Goal: Find contact information: Find contact information

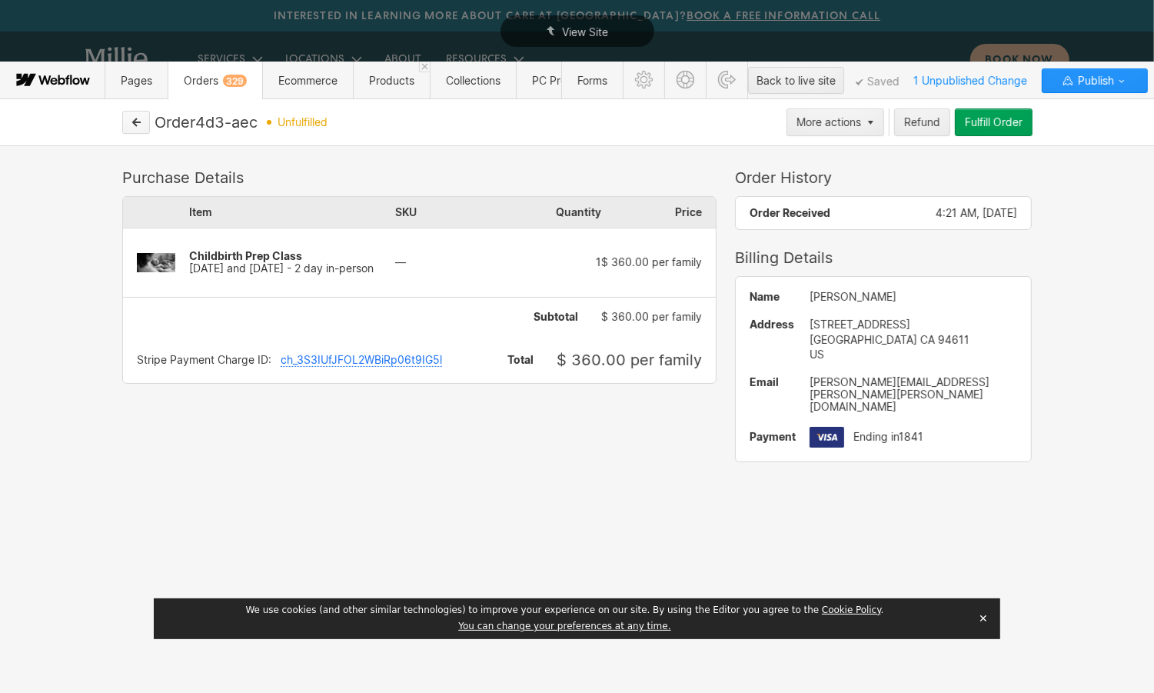
click at [140, 125] on icon "button" at bounding box center [136, 122] width 11 height 11
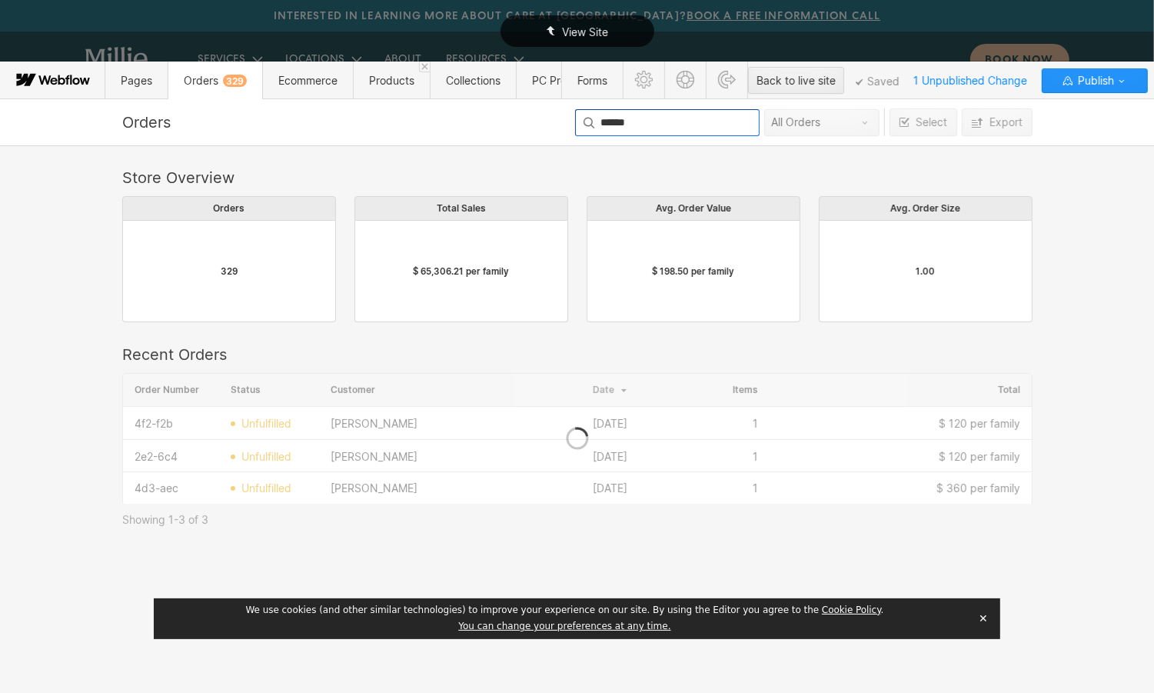
scroll to position [131, 910]
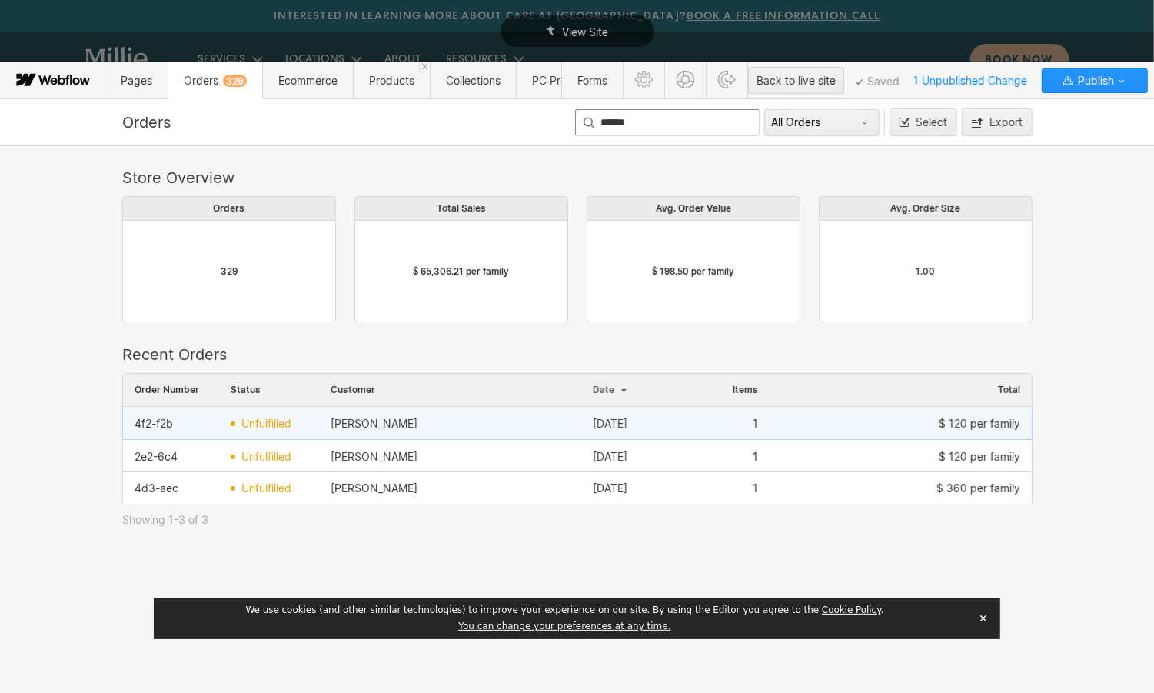
click at [401, 432] on div "[PERSON_NAME]" at bounding box center [450, 423] width 262 height 25
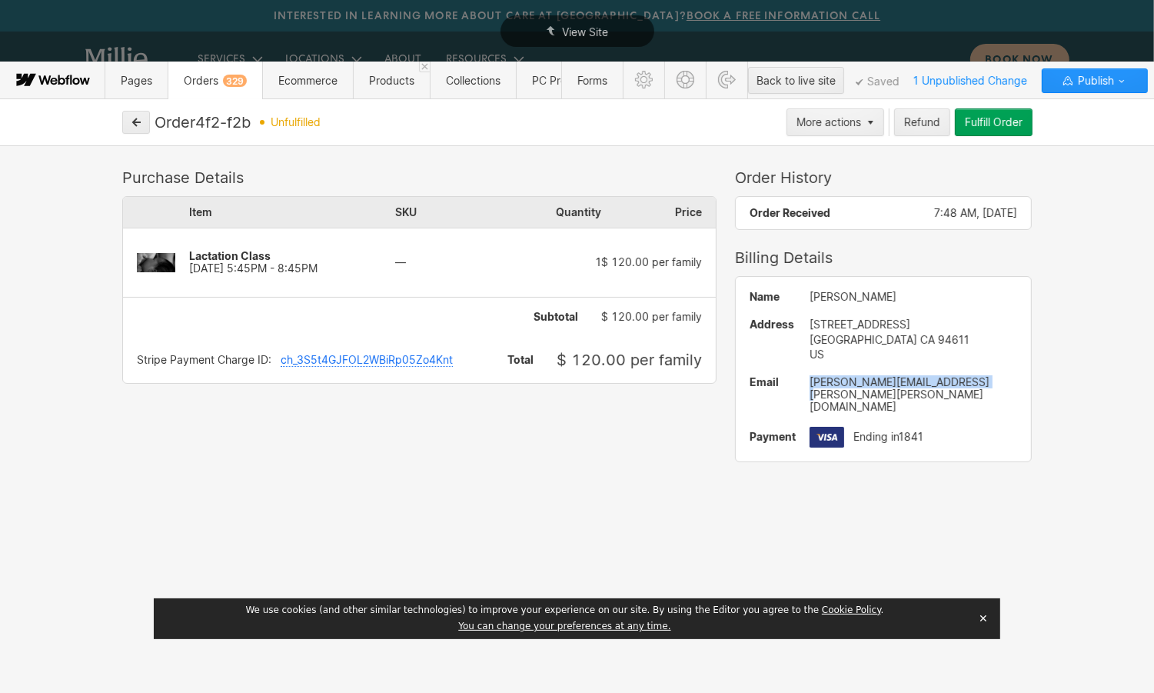
drag, startPoint x: 987, startPoint y: 386, endPoint x: 812, endPoint y: 383, distance: 174.6
click at [812, 383] on div "[PERSON_NAME][EMAIL_ADDRESS][PERSON_NAME][PERSON_NAME][DOMAIN_NAME]" at bounding box center [914, 394] width 208 height 37
copy div "[PERSON_NAME][EMAIL_ADDRESS][PERSON_NAME][PERSON_NAME][DOMAIN_NAME]"
click at [135, 128] on button "button" at bounding box center [136, 122] width 28 height 23
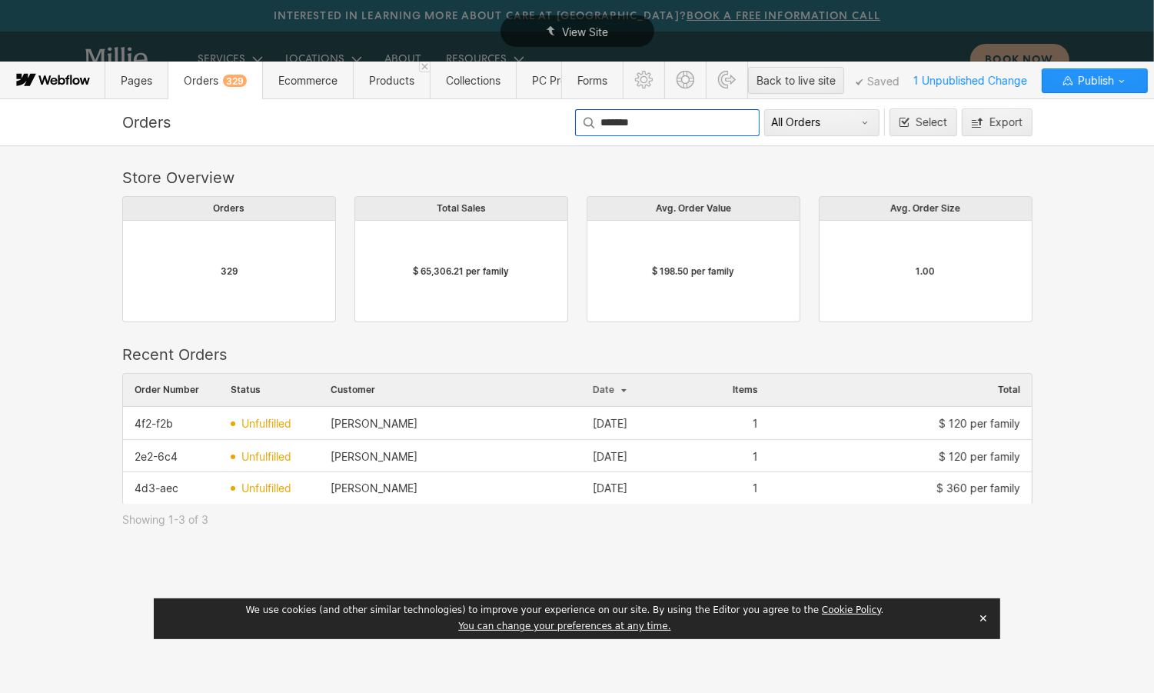
type input "*******"
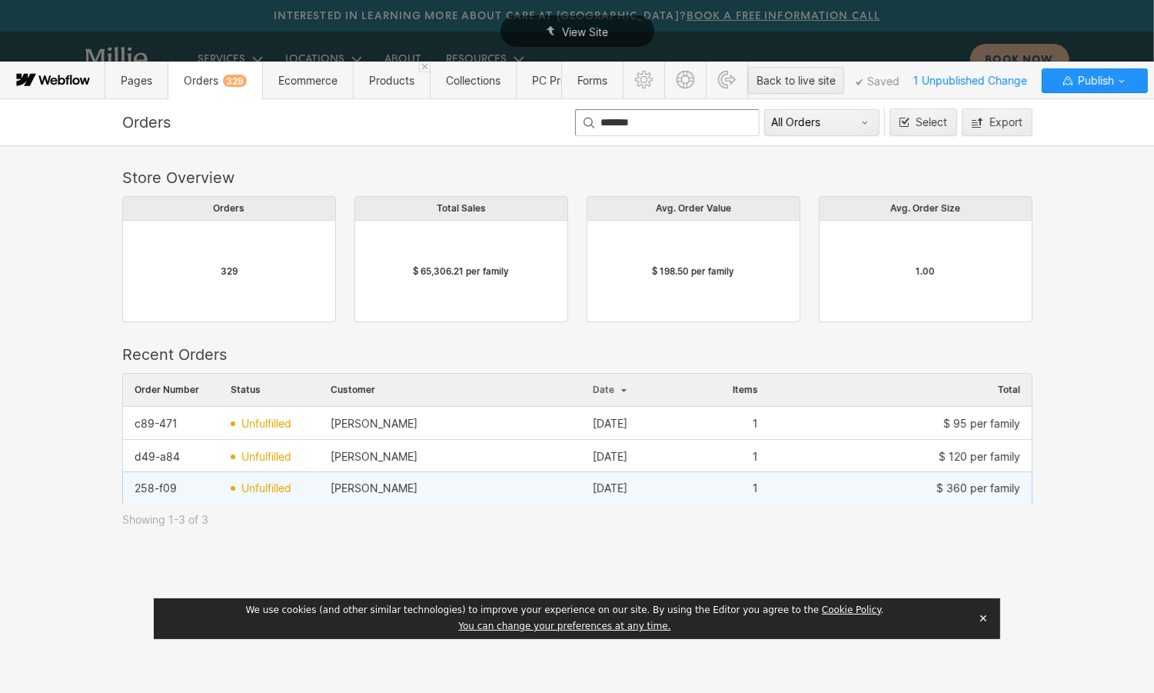
click at [447, 482] on div "[PERSON_NAME]" at bounding box center [450, 488] width 262 height 25
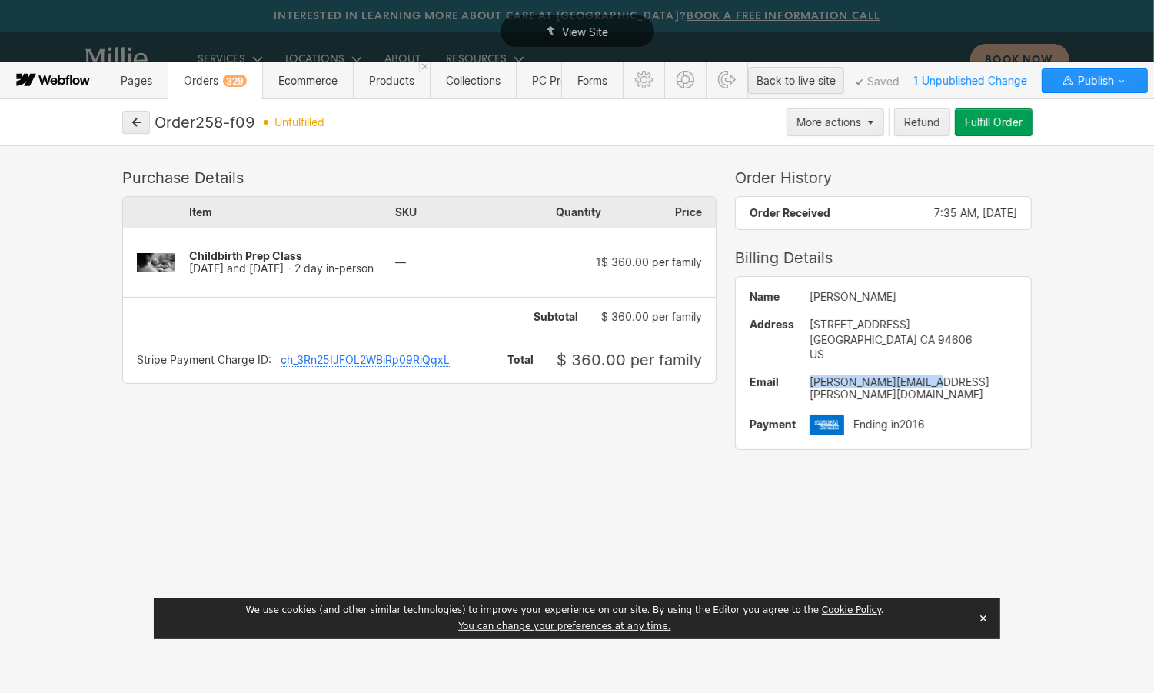
drag, startPoint x: 937, startPoint y: 377, endPoint x: 809, endPoint y: 378, distance: 128.4
click at [810, 378] on div "[PERSON_NAME][EMAIL_ADDRESS][PERSON_NAME][DOMAIN_NAME]" at bounding box center [914, 388] width 208 height 25
copy div "[PERSON_NAME][EMAIL_ADDRESS][PERSON_NAME][DOMAIN_NAME]"
click at [139, 128] on button "button" at bounding box center [136, 122] width 28 height 23
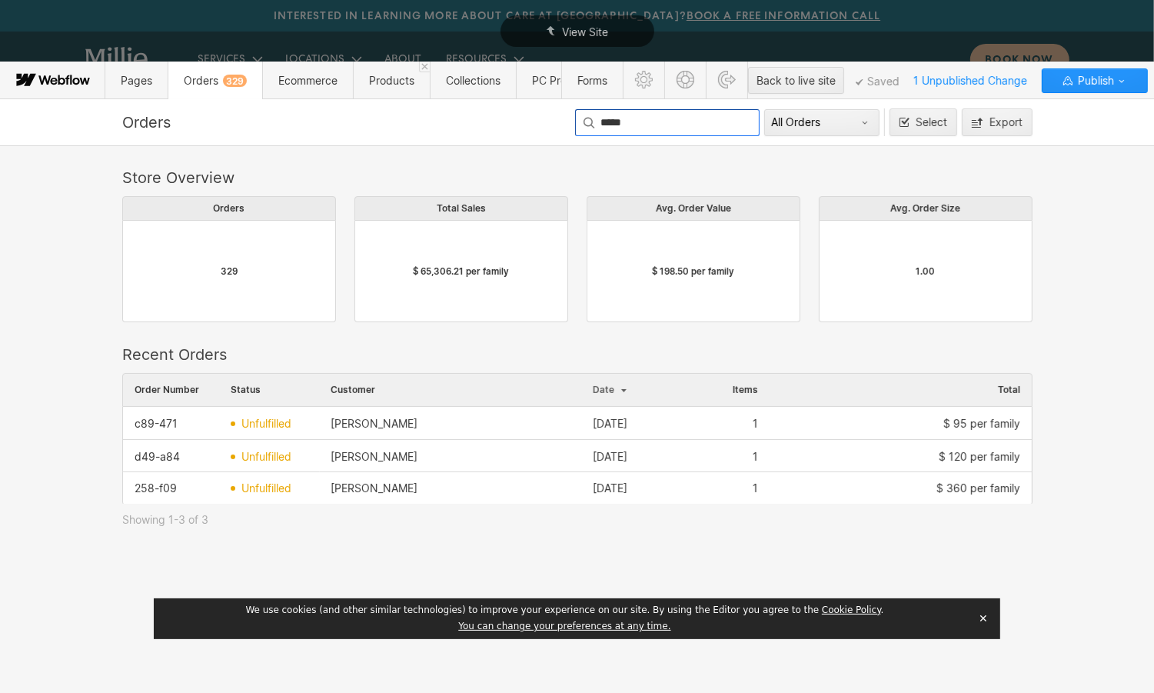
type input "*****"
click at [466, 522] on div "[PERSON_NAME]" at bounding box center [450, 520] width 262 height 25
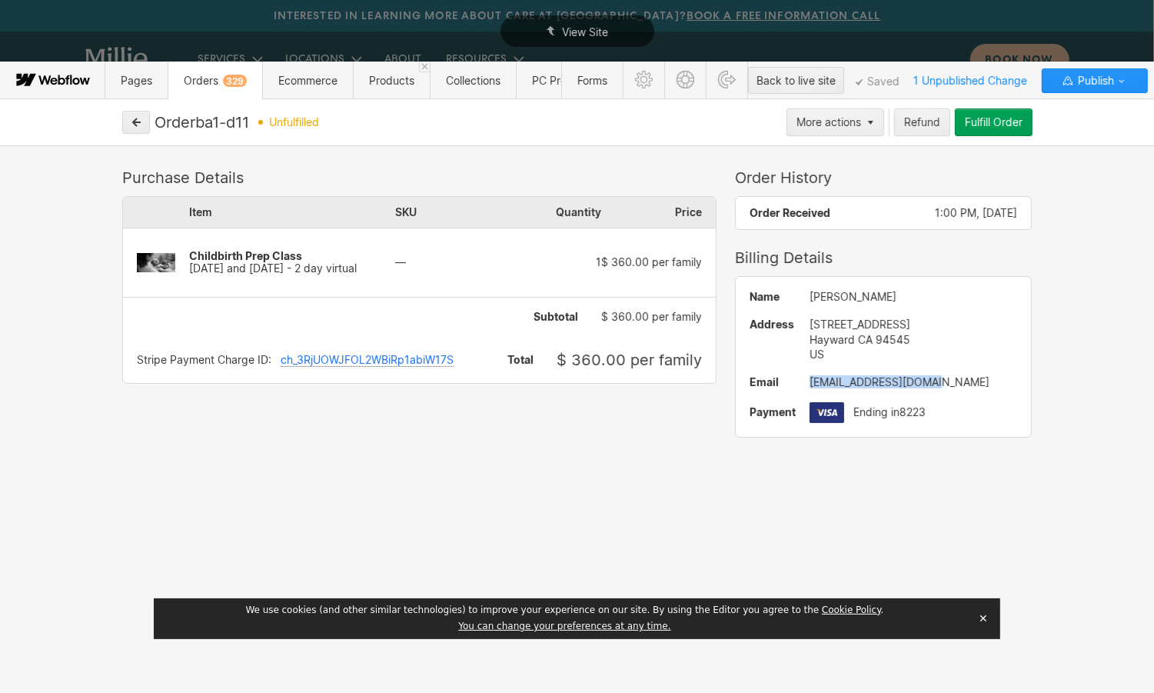
drag, startPoint x: 942, startPoint y: 382, endPoint x: 810, endPoint y: 382, distance: 131.5
click at [810, 382] on div "[EMAIL_ADDRESS][DOMAIN_NAME]" at bounding box center [914, 382] width 208 height 12
copy div "[EMAIL_ADDRESS][DOMAIN_NAME]"
click at [135, 123] on icon "button" at bounding box center [136, 122] width 11 height 11
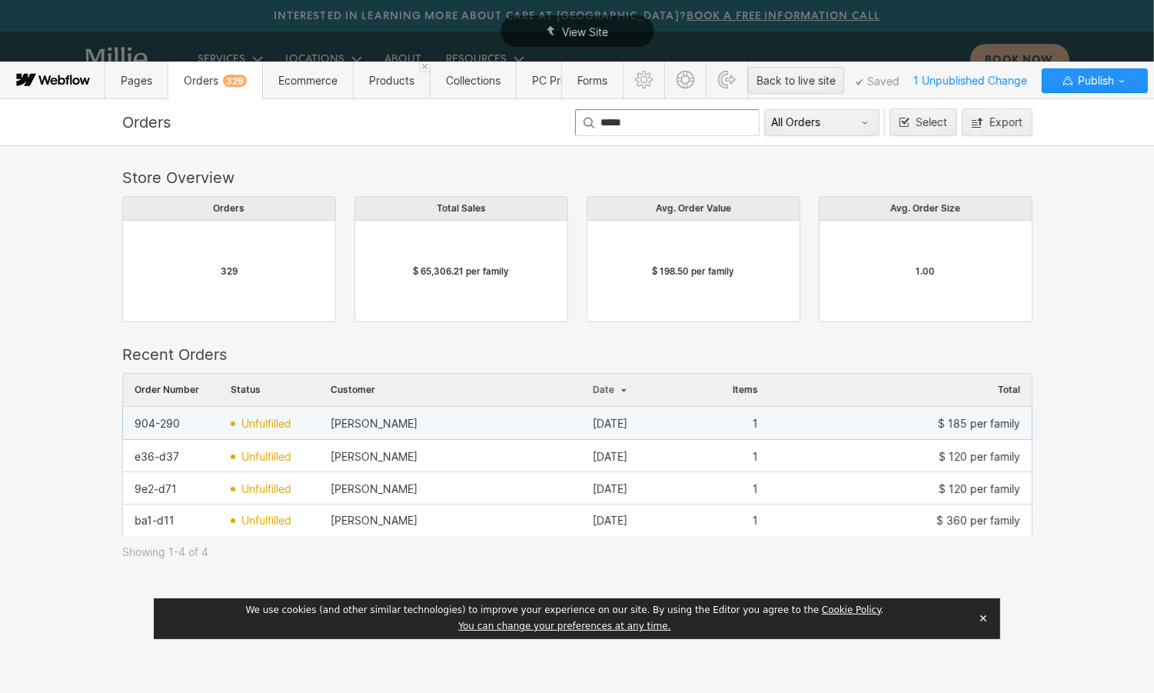
click at [427, 418] on div "[PERSON_NAME]" at bounding box center [450, 423] width 262 height 25
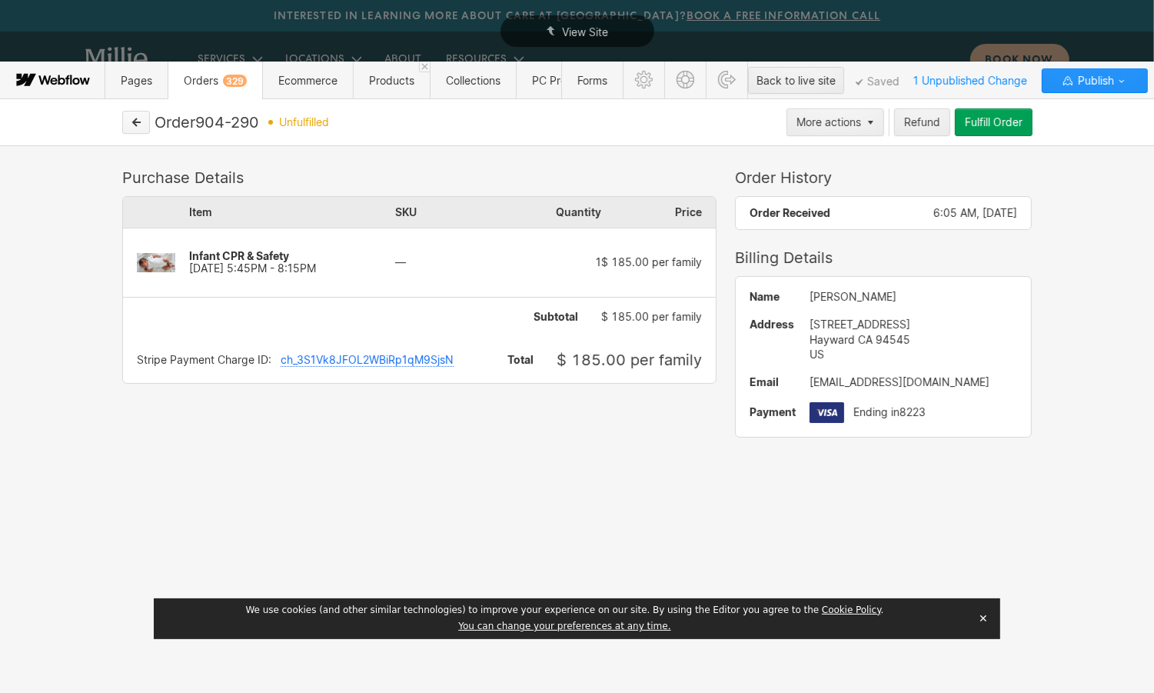
click at [131, 117] on icon "button" at bounding box center [136, 122] width 11 height 11
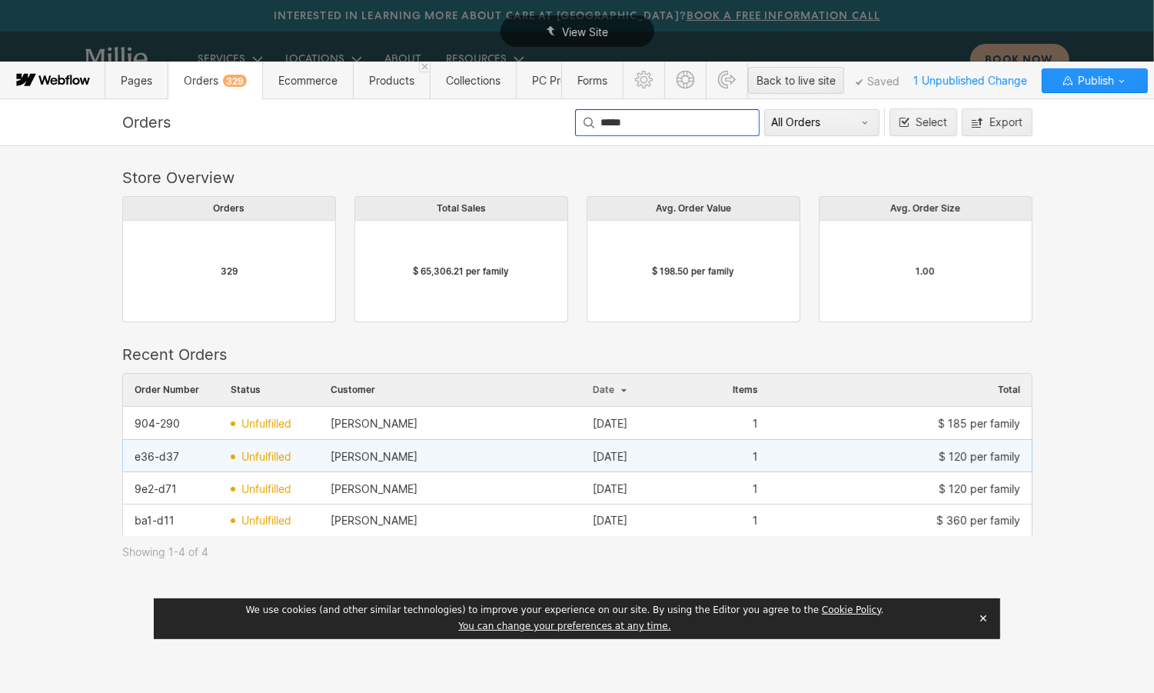
click at [420, 464] on div "[PERSON_NAME]" at bounding box center [450, 456] width 262 height 25
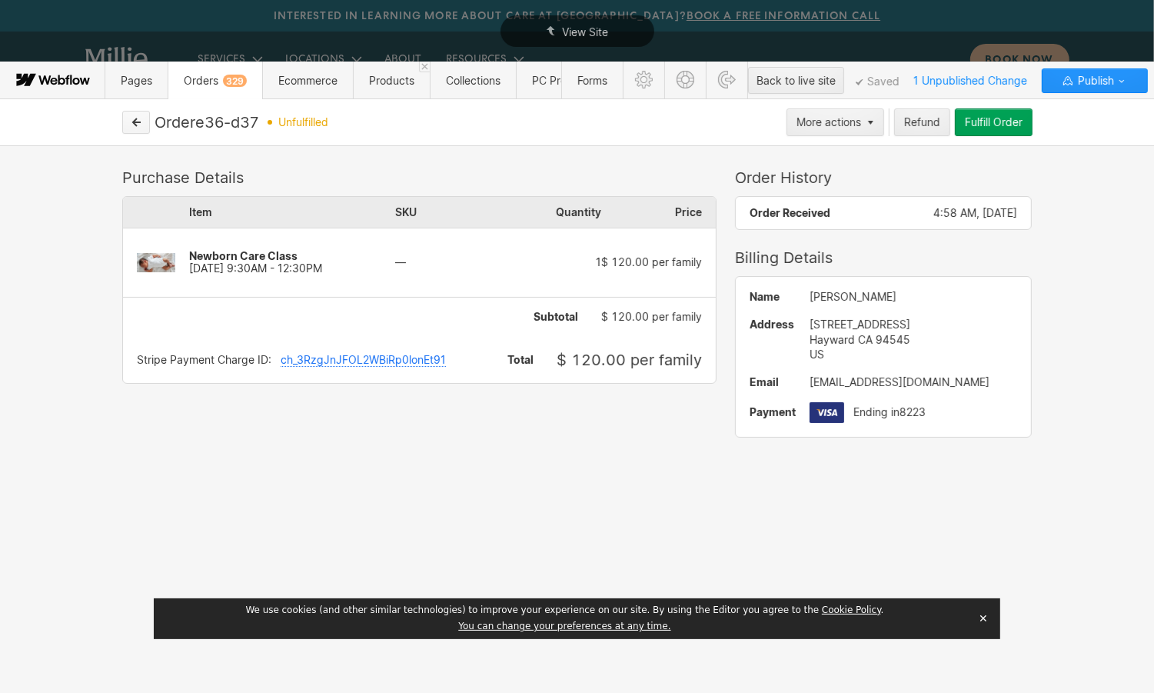
click at [134, 122] on icon "button" at bounding box center [137, 122] width 8 height 8
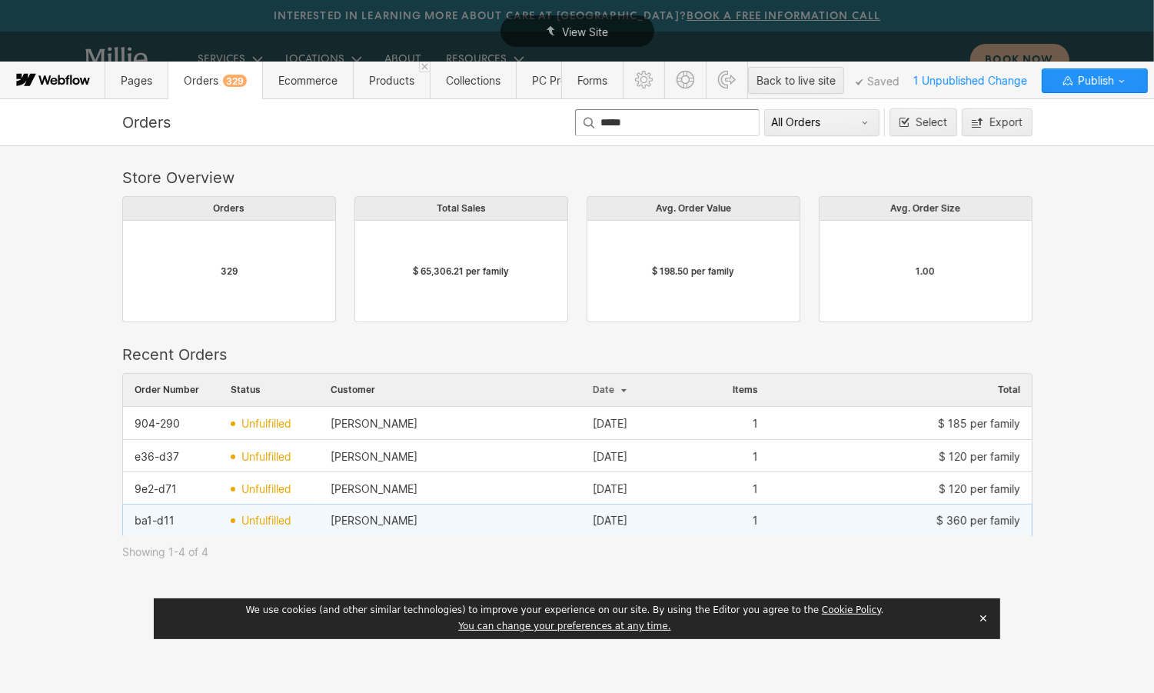
click at [367, 528] on div "[PERSON_NAME]" at bounding box center [450, 520] width 262 height 25
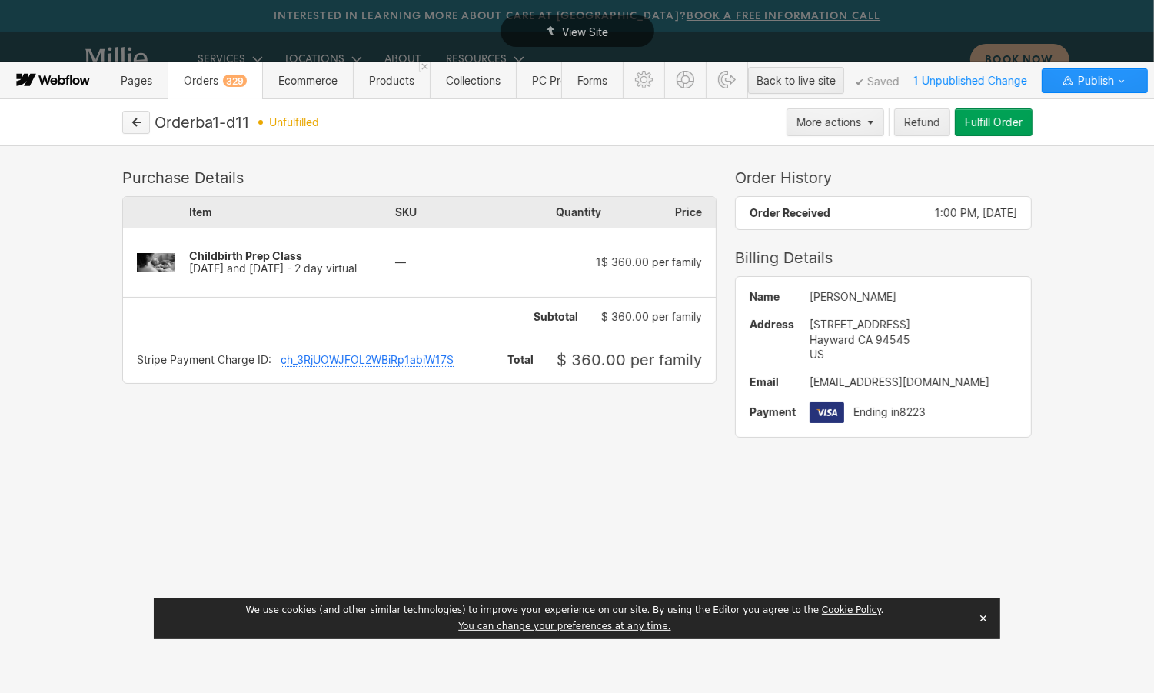
click at [138, 129] on button "button" at bounding box center [136, 122] width 28 height 23
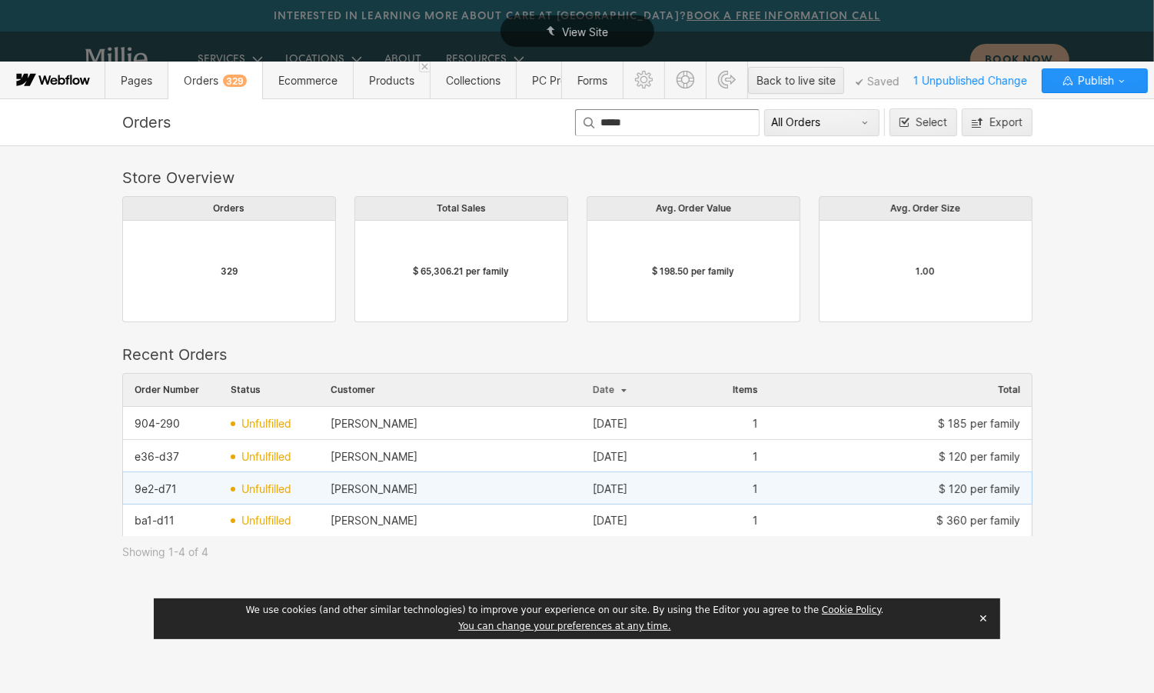
click at [425, 495] on div "[PERSON_NAME]" at bounding box center [450, 489] width 262 height 25
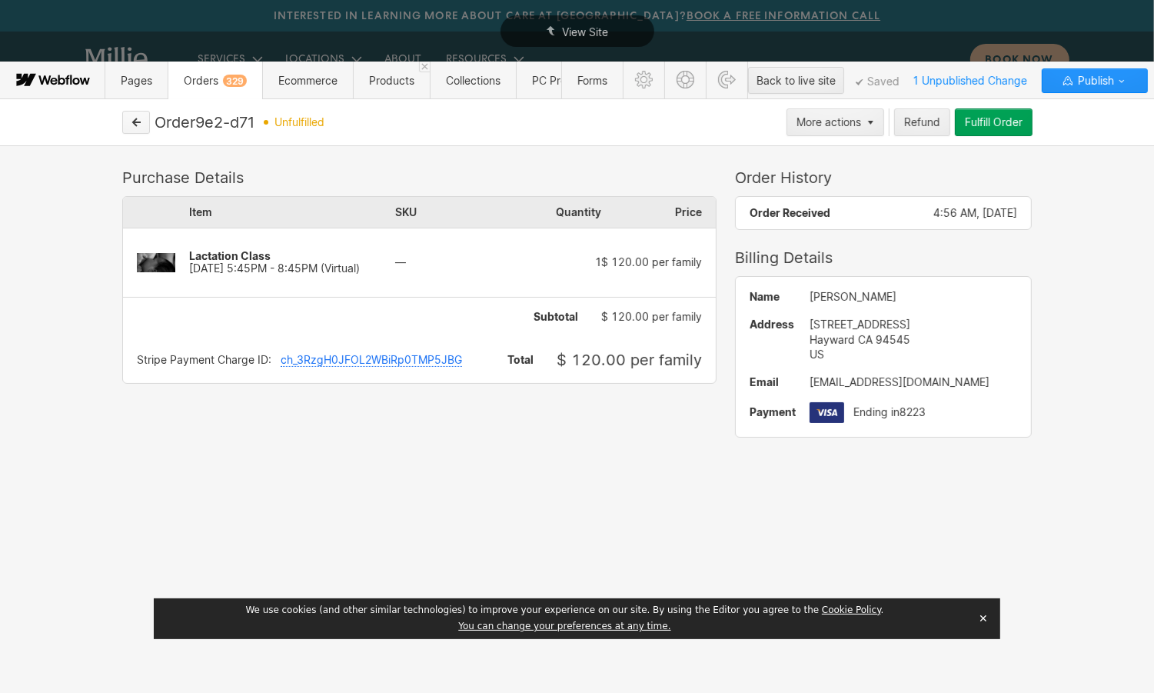
click at [131, 120] on icon "button" at bounding box center [136, 122] width 11 height 11
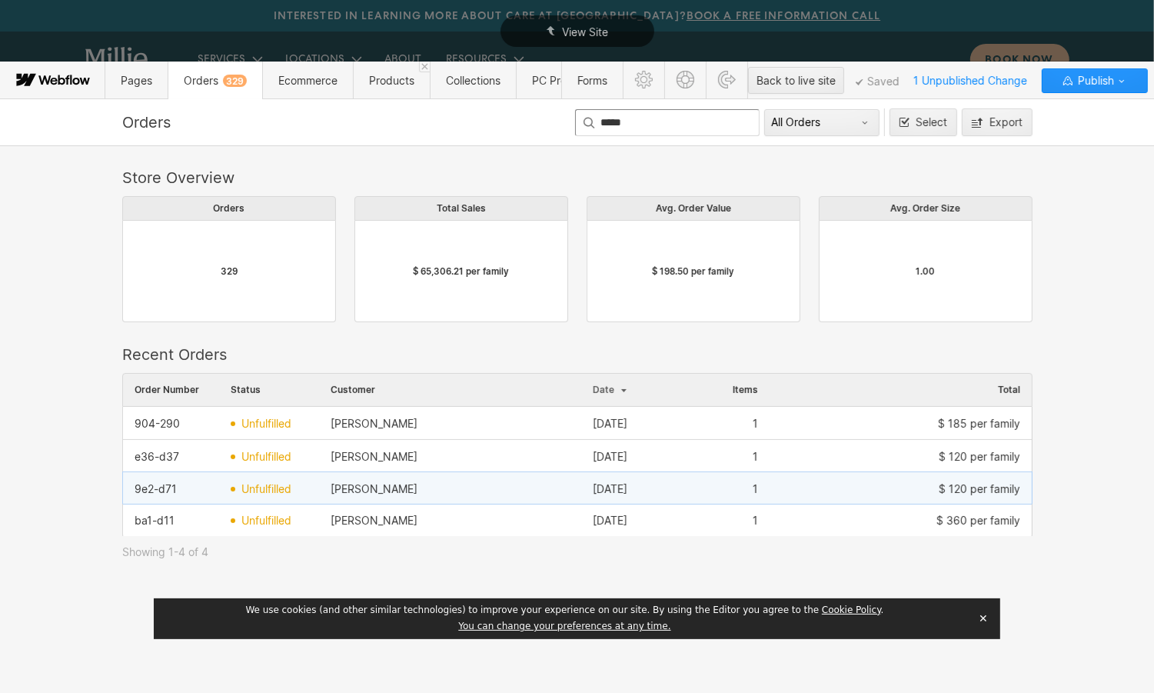
click at [426, 490] on div "[PERSON_NAME]" at bounding box center [450, 489] width 262 height 25
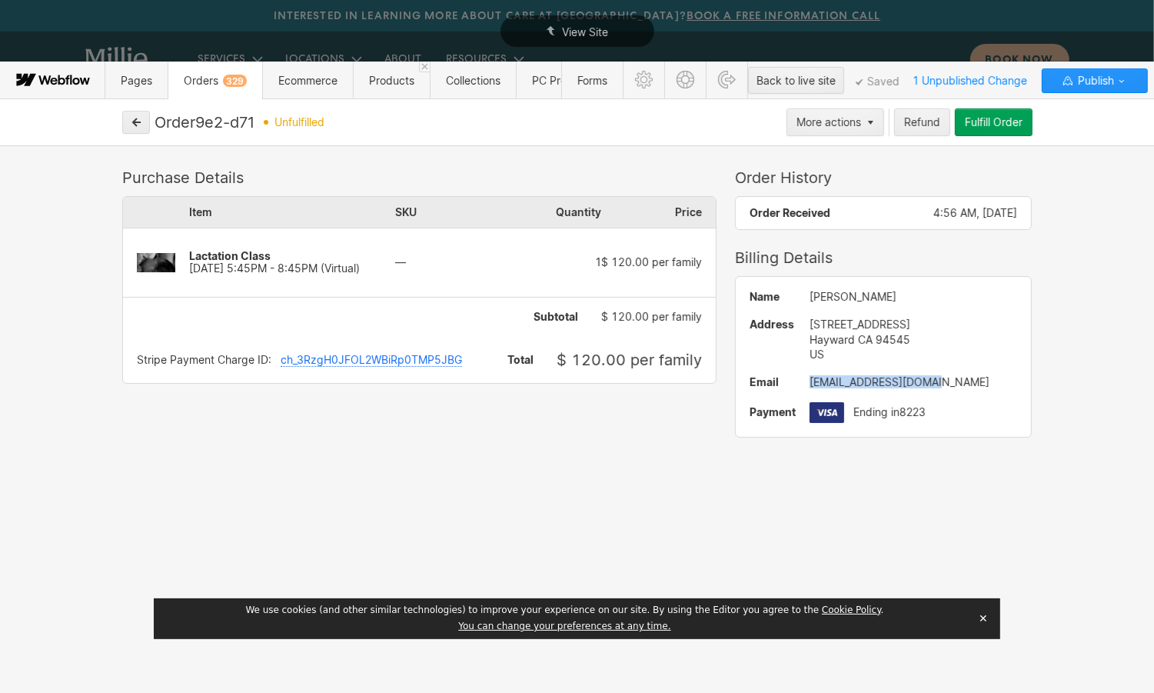
drag, startPoint x: 943, startPoint y: 383, endPoint x: 810, endPoint y: 382, distance: 133.0
click at [810, 382] on div "[EMAIL_ADDRESS][DOMAIN_NAME]" at bounding box center [914, 382] width 208 height 12
copy div "[EMAIL_ADDRESS][DOMAIN_NAME]"
click at [138, 123] on icon "button" at bounding box center [136, 122] width 11 height 11
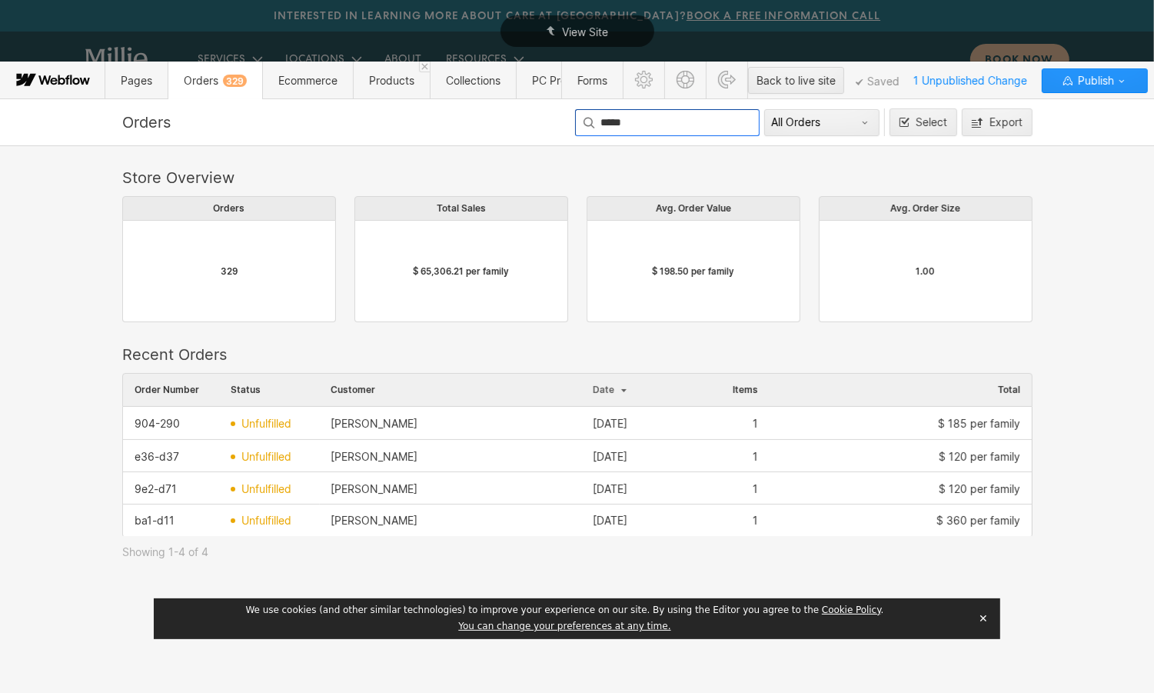
click at [644, 121] on input "*****" at bounding box center [667, 122] width 185 height 27
drag, startPoint x: 672, startPoint y: 121, endPoint x: 522, endPoint y: 108, distance: 150.4
click at [522, 110] on div "Orders ***** All Orders Select Export" at bounding box center [577, 122] width 923 height 28
type input "*******"
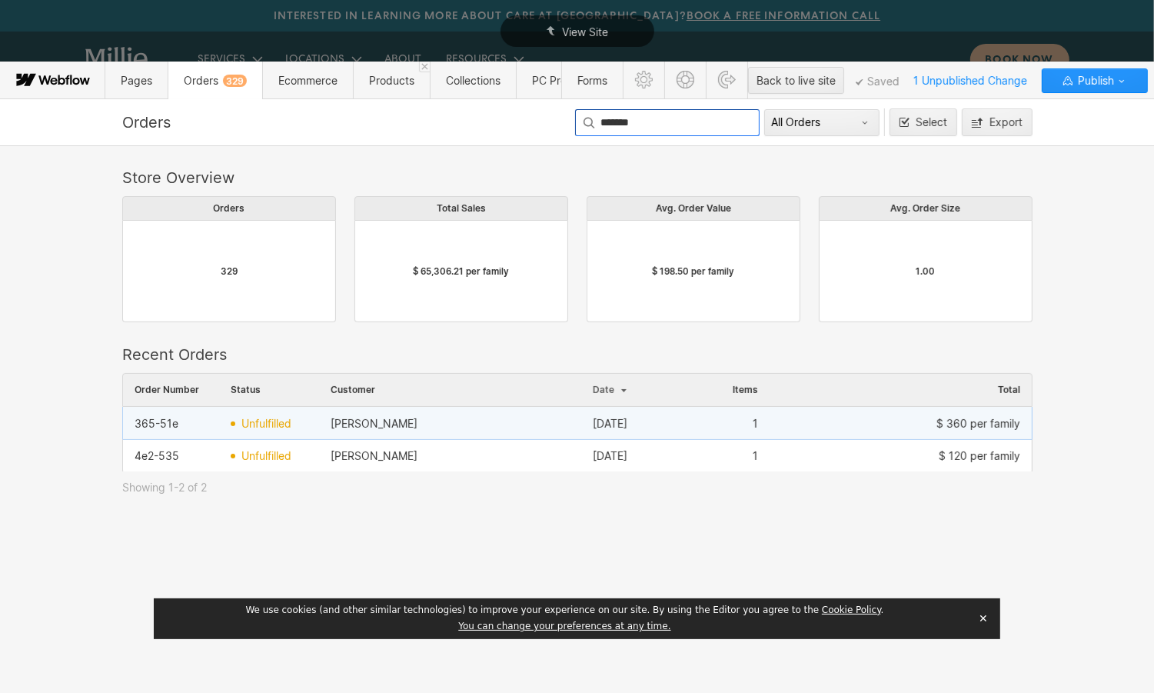
scroll to position [0, 1]
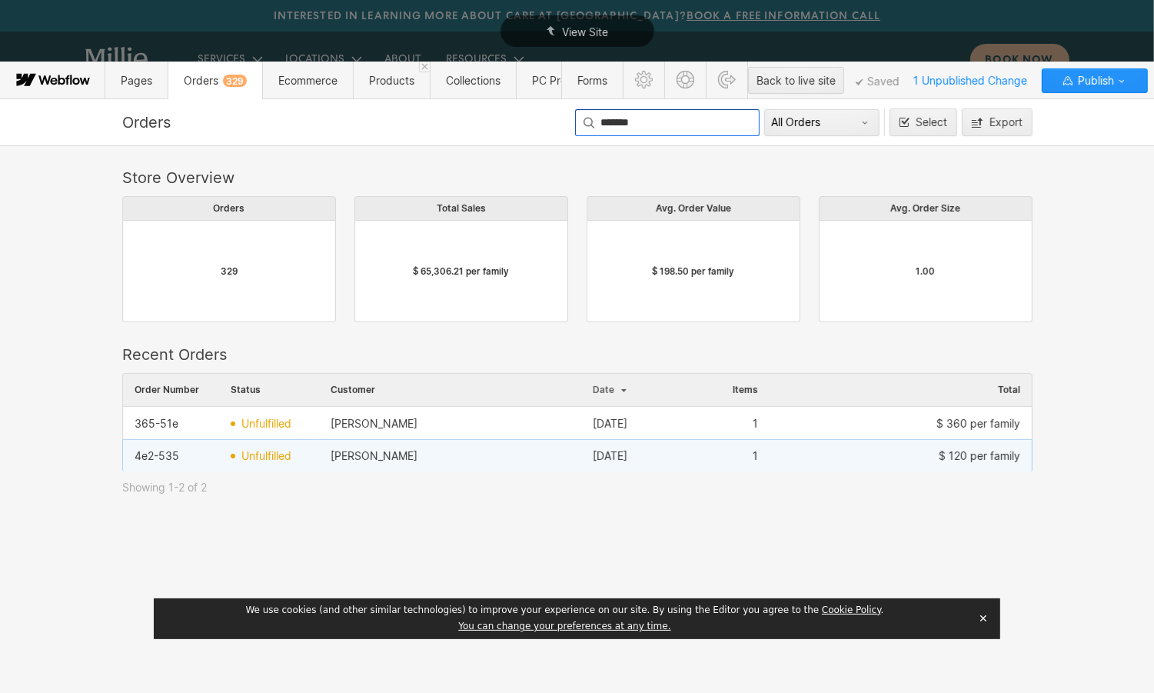
click at [441, 459] on div "[PERSON_NAME]" at bounding box center [450, 456] width 262 height 25
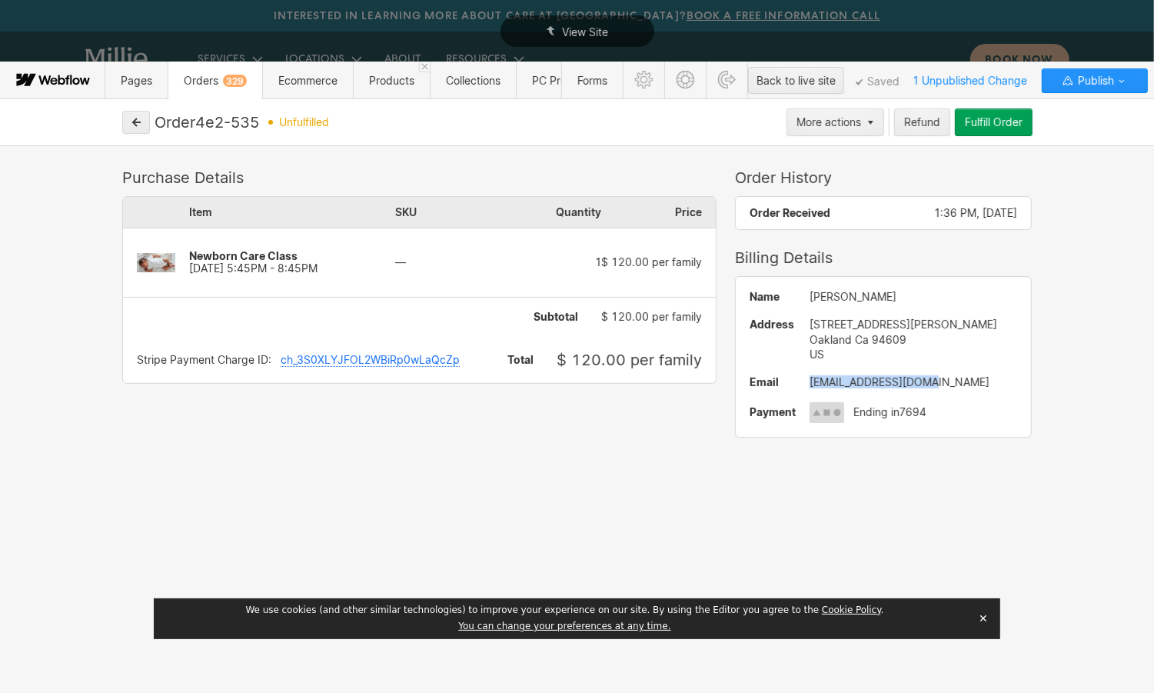
drag, startPoint x: 936, startPoint y: 381, endPoint x: 798, endPoint y: 381, distance: 137.6
click at [798, 381] on div "Name [PERSON_NAME] Address [STREET_ADDRESS][PERSON_NAME] Email [EMAIL_ADDRESS][…" at bounding box center [884, 357] width 296 height 160
copy div "[EMAIL_ADDRESS][DOMAIN_NAME]"
click at [136, 129] on button "button" at bounding box center [136, 122] width 28 height 23
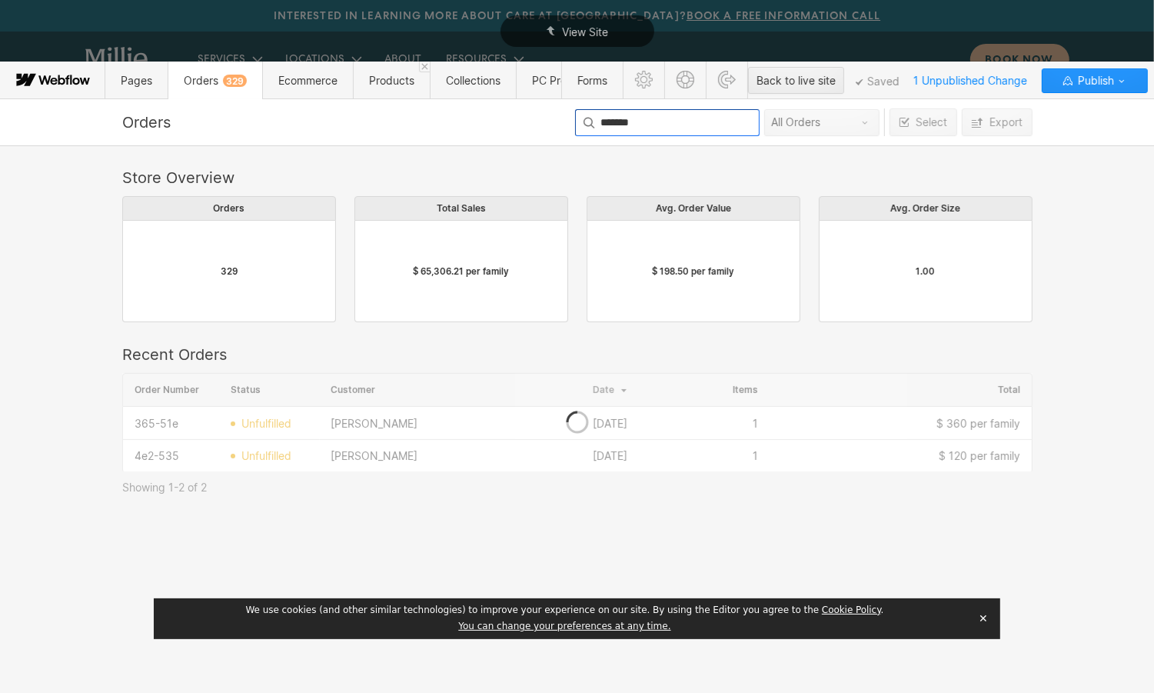
scroll to position [98, 910]
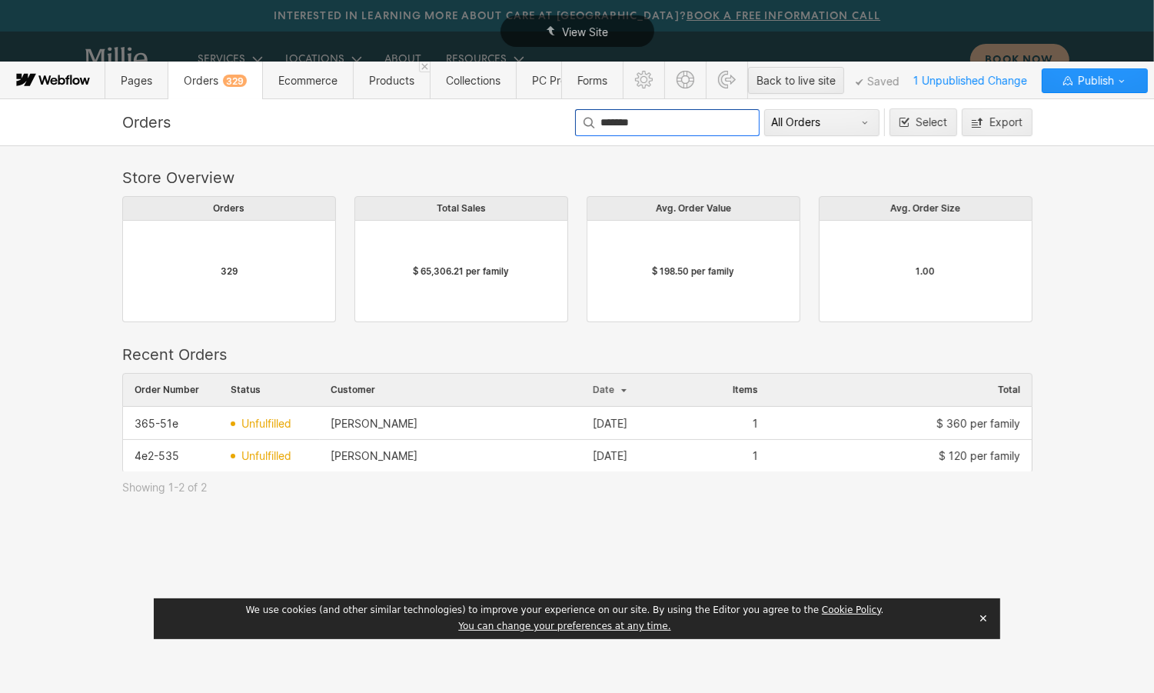
click at [675, 119] on input "*******" at bounding box center [667, 122] width 185 height 27
drag, startPoint x: 655, startPoint y: 119, endPoint x: 539, endPoint y: 113, distance: 116.3
click at [539, 113] on div "Orders ******* All Orders Select Export" at bounding box center [577, 122] width 923 height 28
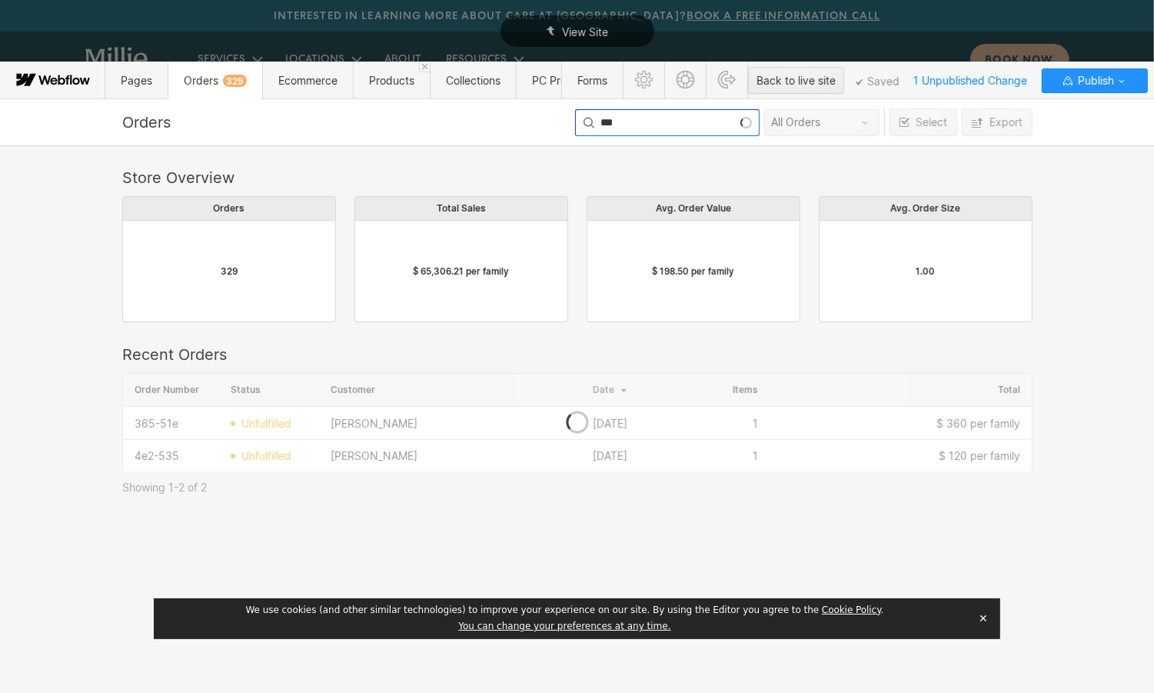
scroll to position [131, 910]
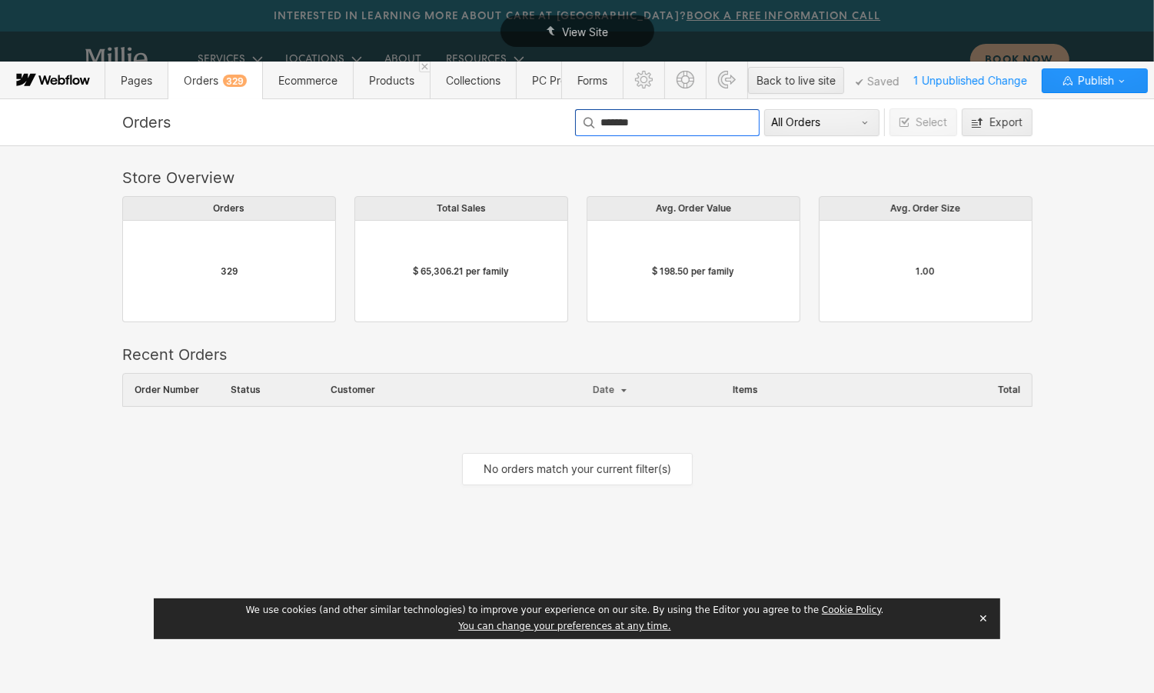
type input "*******"
click at [481, 432] on div "[PERSON_NAME]-[PERSON_NAME]" at bounding box center [450, 423] width 262 height 25
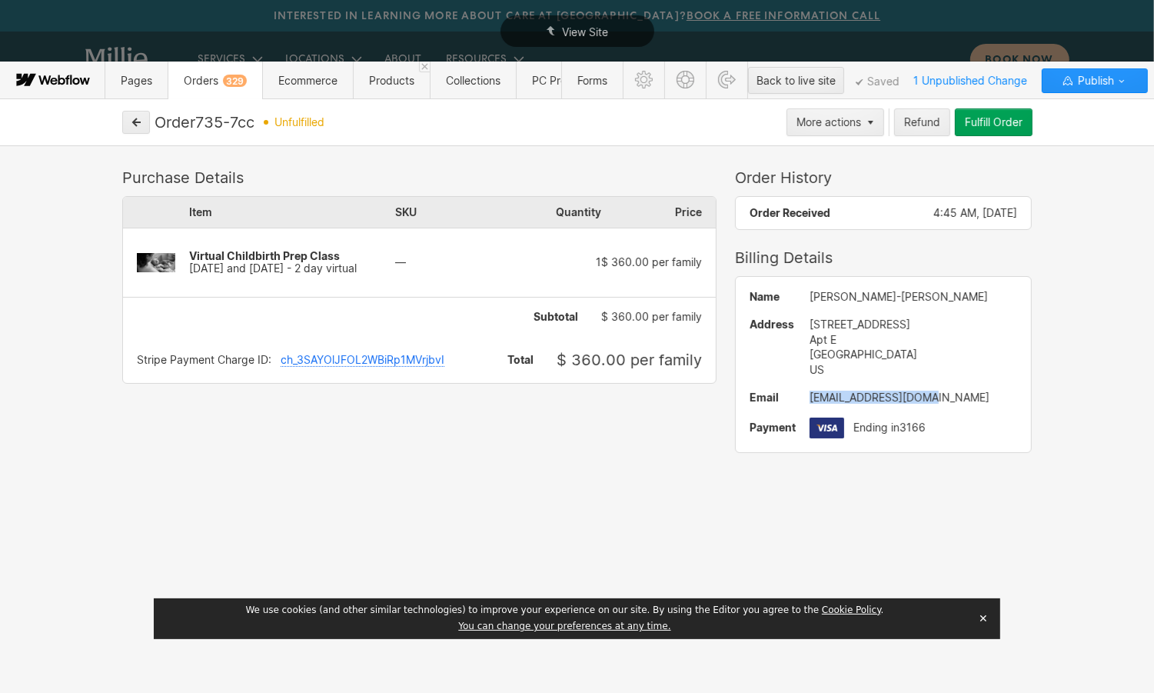
drag, startPoint x: 924, startPoint y: 403, endPoint x: 810, endPoint y: 396, distance: 114.0
click at [810, 396] on div "Name [PERSON_NAME] Address [STREET_ADDRESS] Email [EMAIL_ADDRESS][DOMAIN_NAME] …" at bounding box center [884, 364] width 296 height 175
copy div "[EMAIL_ADDRESS][DOMAIN_NAME]"
click at [134, 122] on icon "button" at bounding box center [137, 122] width 8 height 8
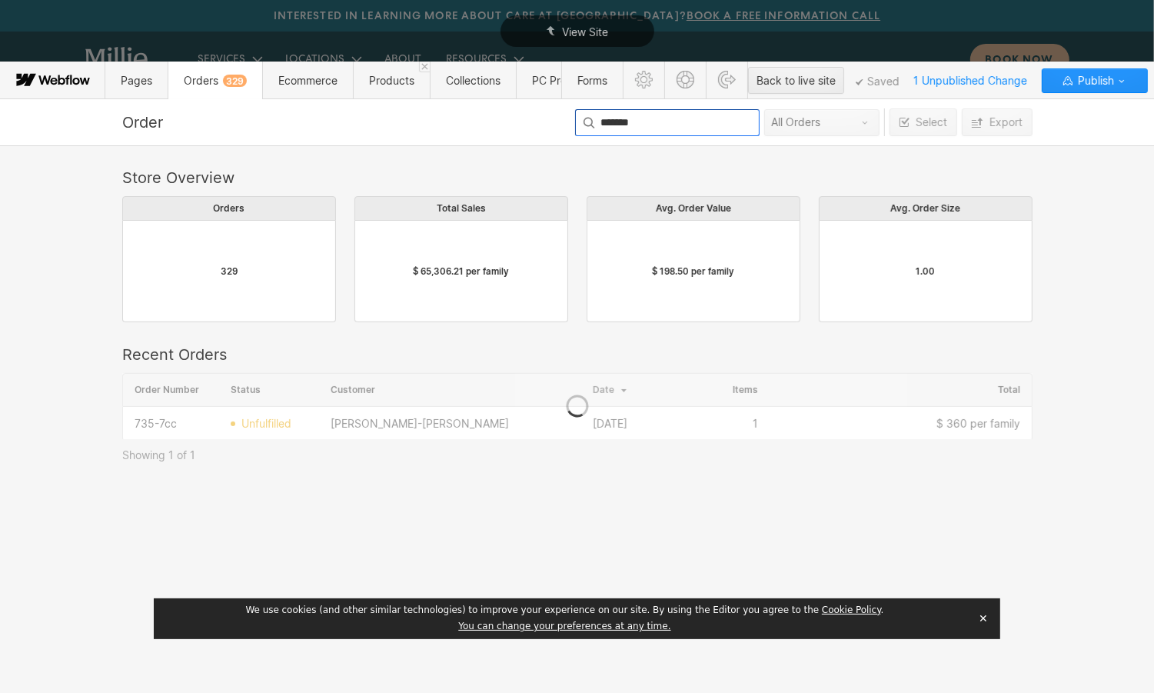
scroll to position [65, 910]
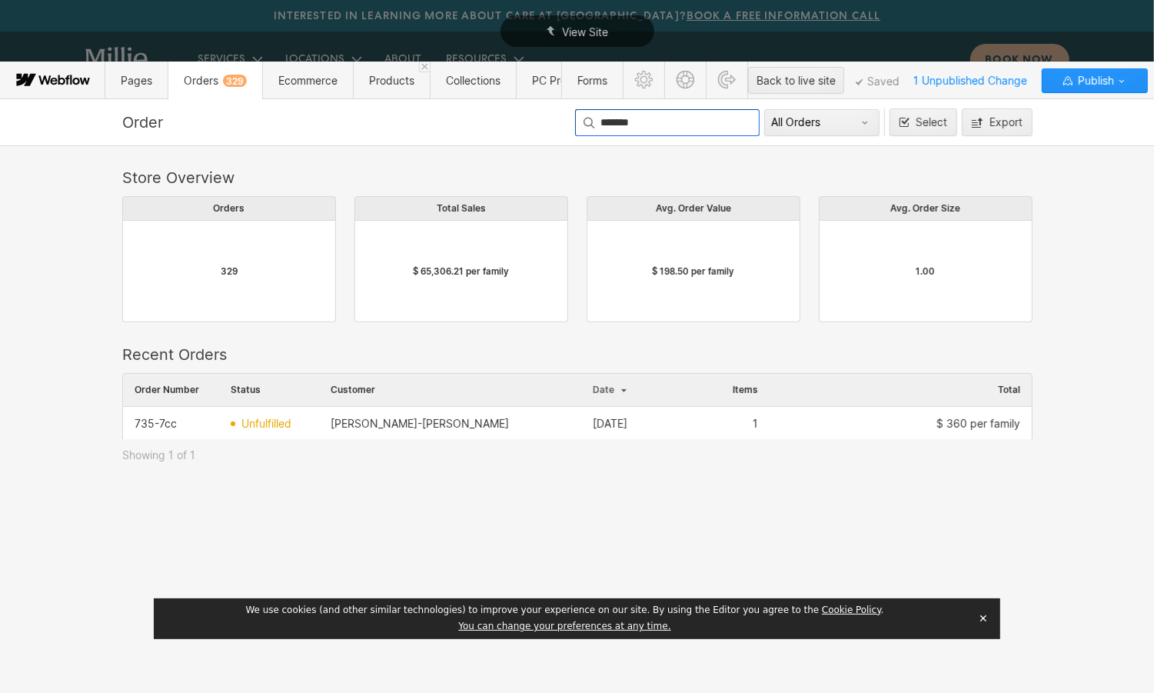
click at [639, 121] on input "*******" at bounding box center [667, 122] width 185 height 27
drag, startPoint x: 659, startPoint y: 118, endPoint x: 533, endPoint y: 106, distance: 126.7
click at [533, 106] on div "Order ******* All Orders Select Export Store Overview Orders 329 Total Sales $ …" at bounding box center [577, 395] width 1154 height 594
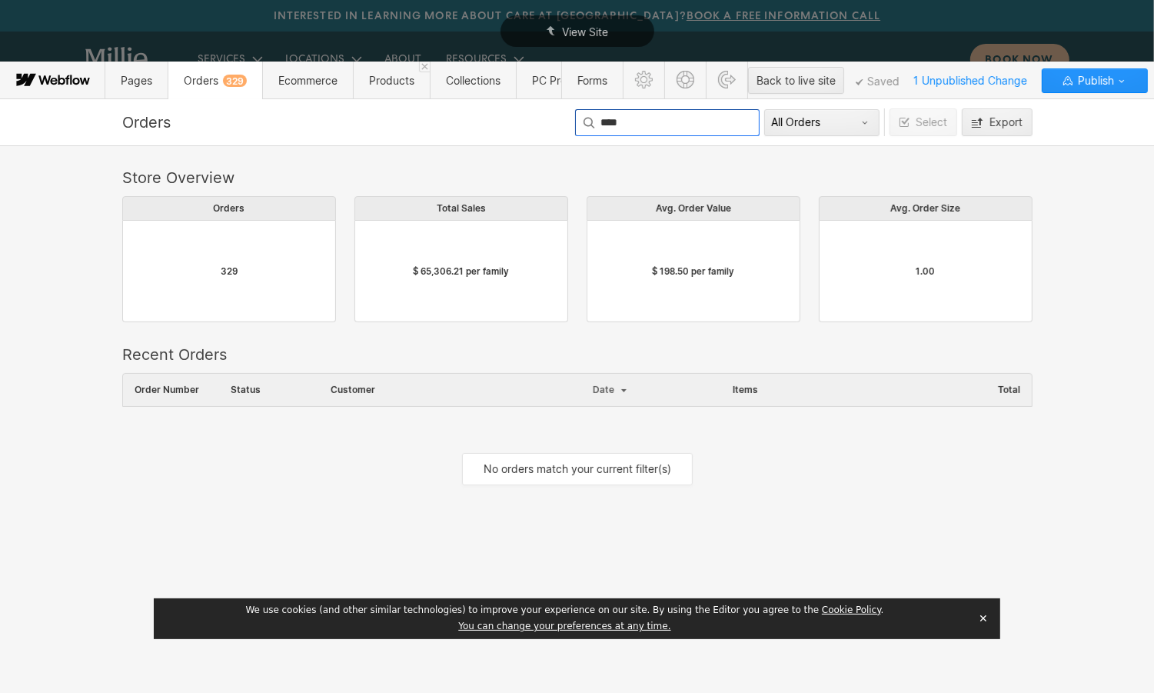
scroll to position [131, 910]
type input "*******"
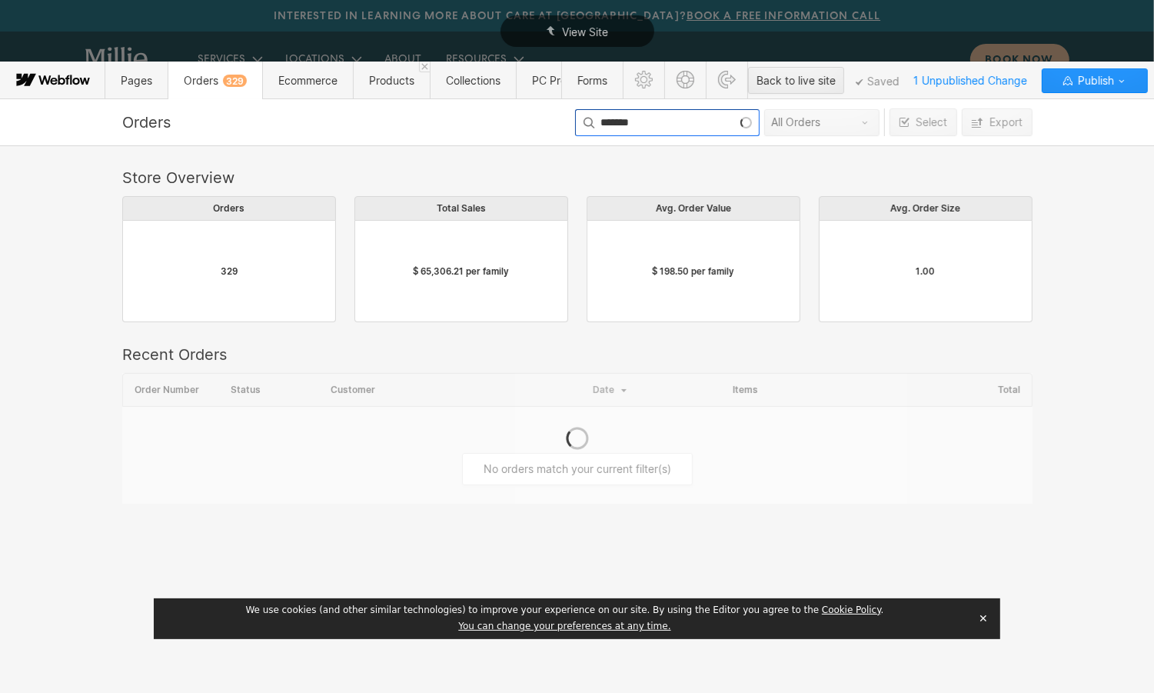
scroll to position [0, 1]
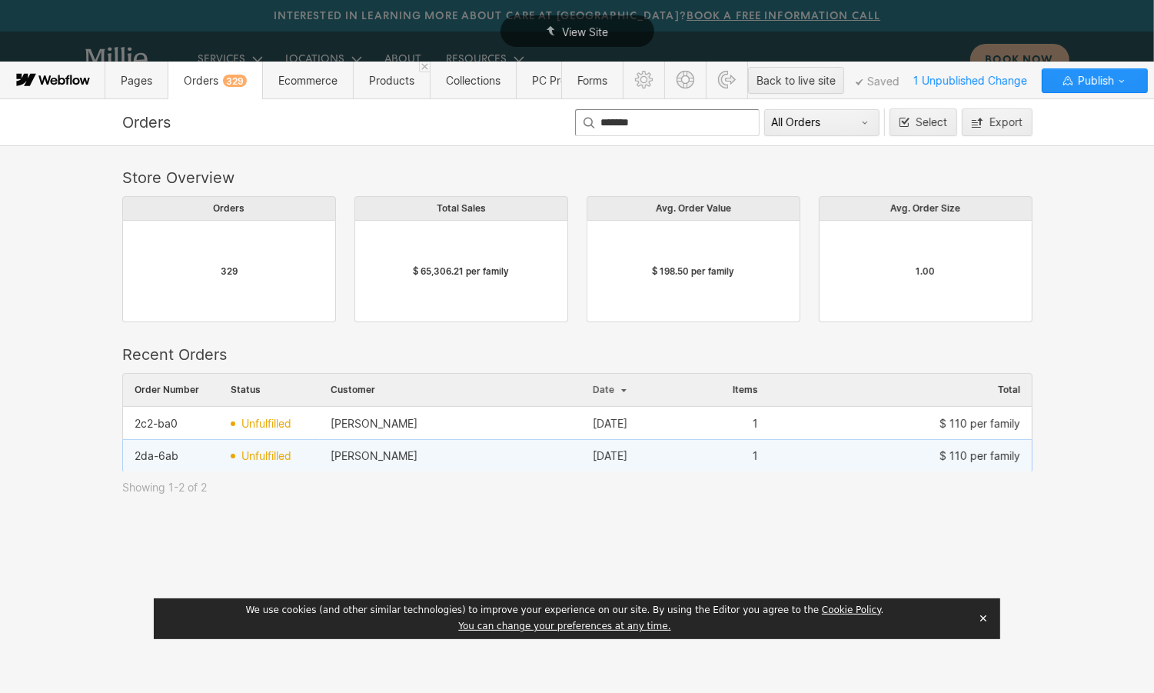
click at [423, 462] on div "[PERSON_NAME]" at bounding box center [450, 456] width 262 height 25
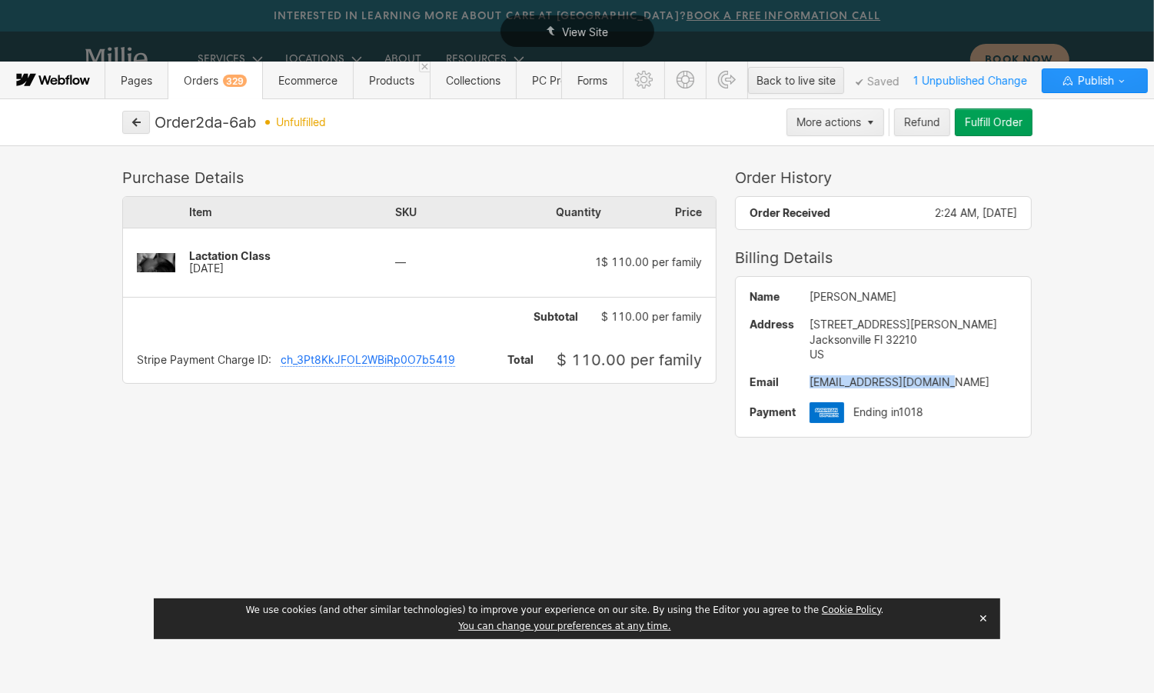
drag, startPoint x: 949, startPoint y: 378, endPoint x: 809, endPoint y: 382, distance: 140.0
click at [810, 382] on div "[EMAIL_ADDRESS][DOMAIN_NAME]" at bounding box center [914, 382] width 208 height 12
copy div "[EMAIL_ADDRESS][DOMAIN_NAME]"
click at [137, 119] on icon "button" at bounding box center [136, 122] width 11 height 11
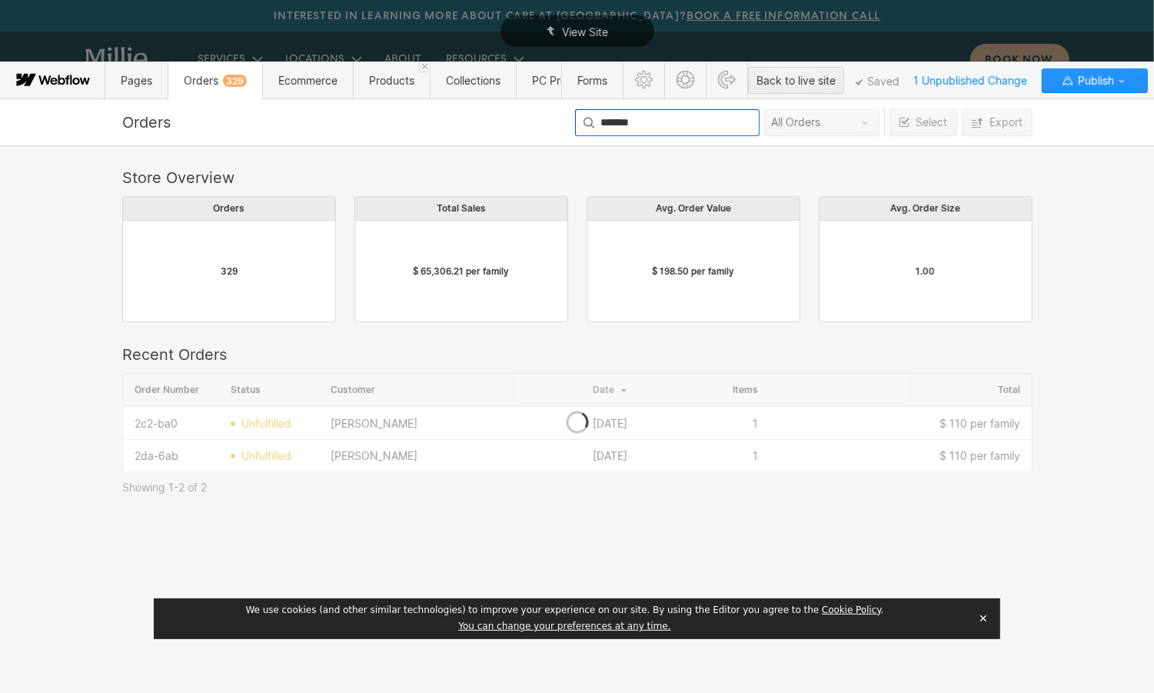
scroll to position [98, 910]
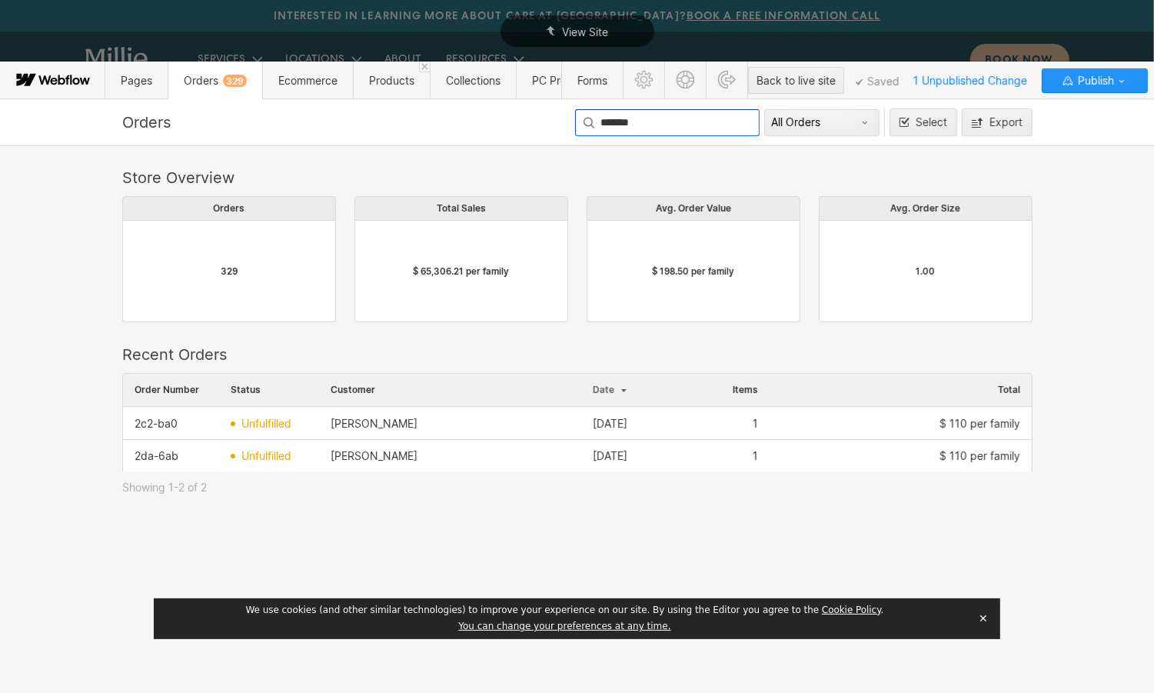
click at [664, 121] on input "*******" at bounding box center [667, 122] width 185 height 27
drag, startPoint x: 687, startPoint y: 130, endPoint x: 581, endPoint y: 128, distance: 106.9
click at [581, 128] on input "*******" at bounding box center [667, 122] width 185 height 27
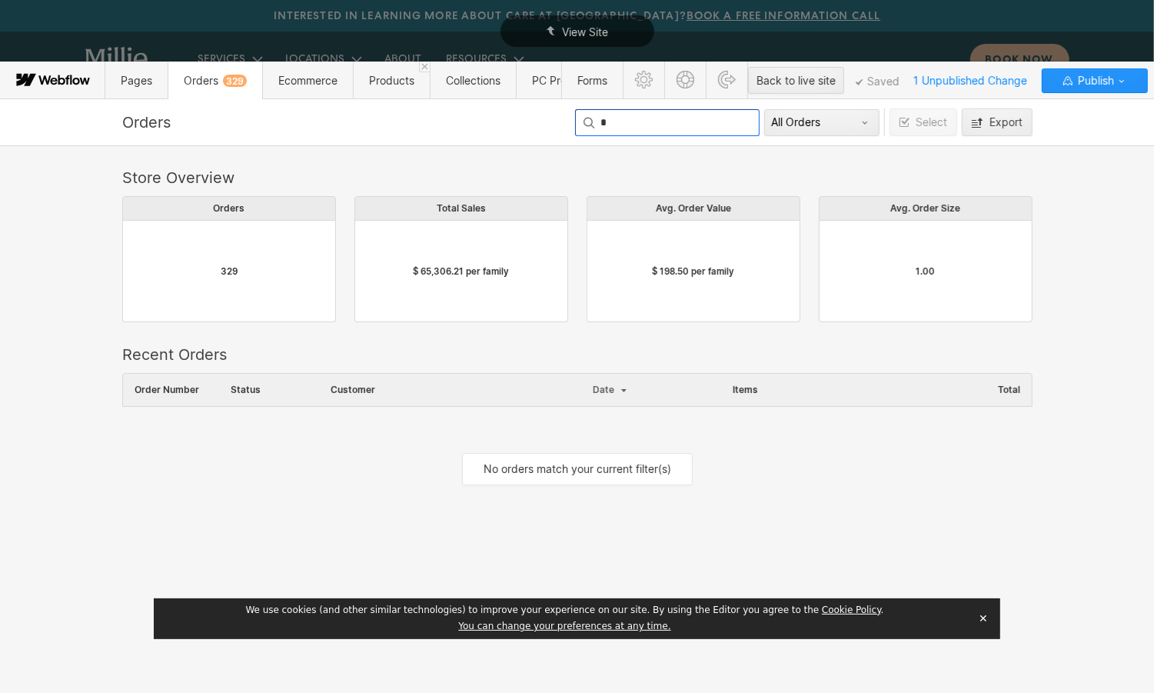
scroll to position [131, 910]
type input "********"
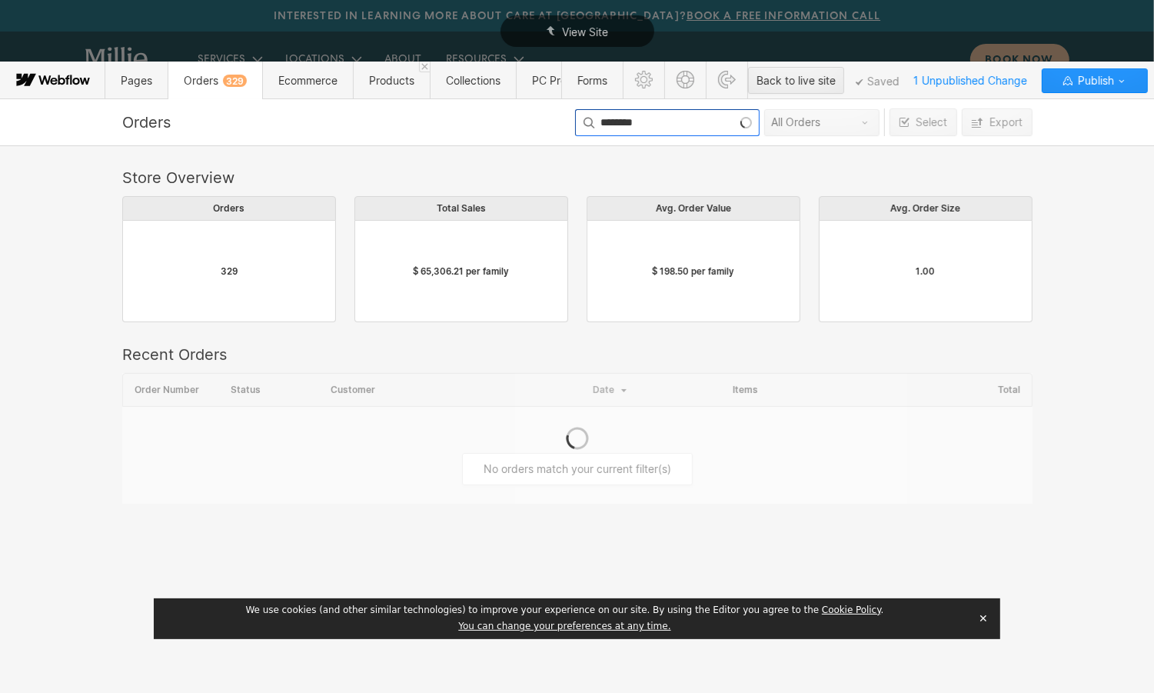
scroll to position [0, 1]
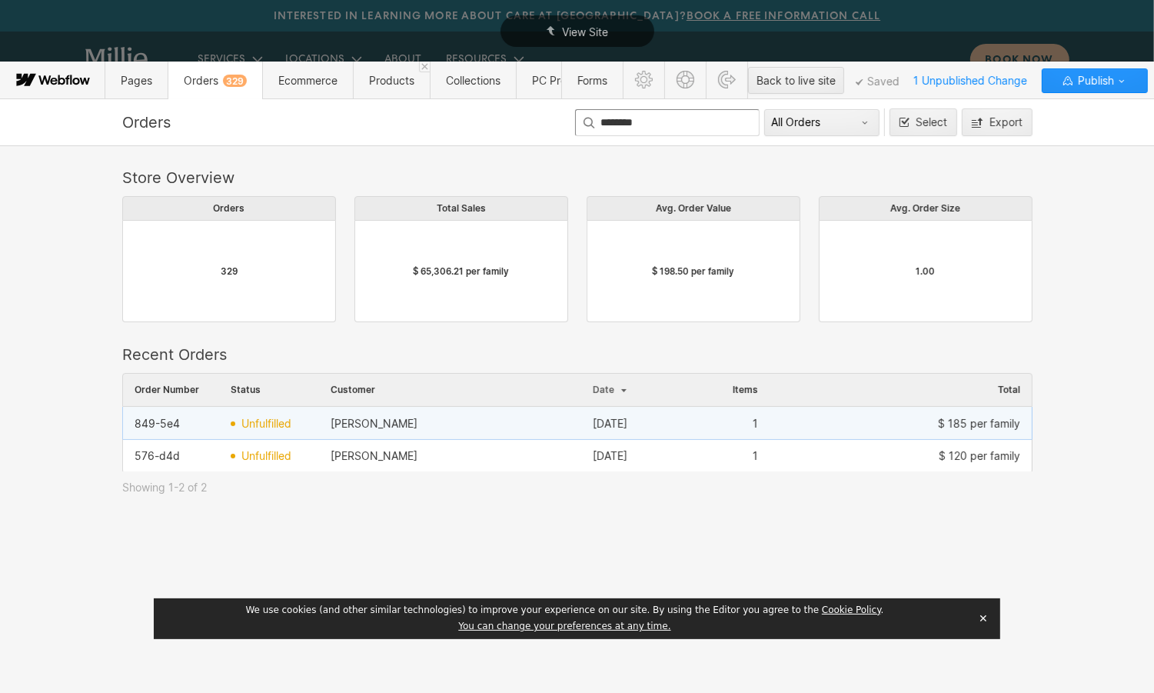
click at [487, 427] on div "[PERSON_NAME]" at bounding box center [450, 423] width 262 height 25
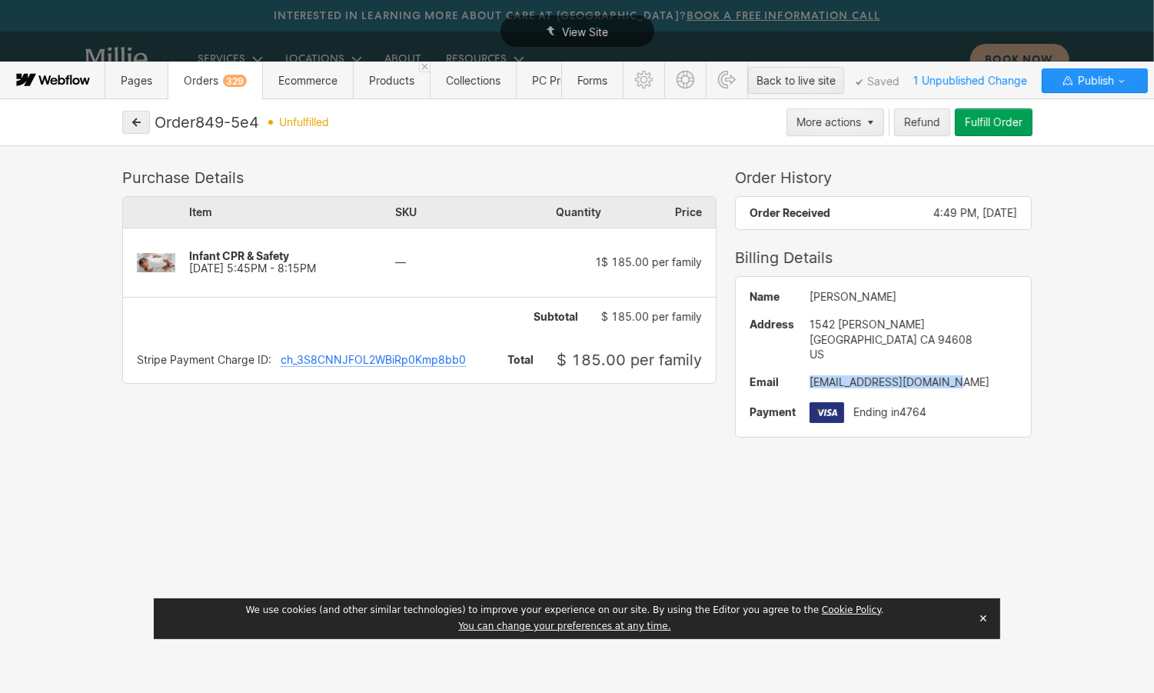
drag, startPoint x: 979, startPoint y: 387, endPoint x: 810, endPoint y: 383, distance: 168.4
click at [810, 383] on div "[EMAIL_ADDRESS][DOMAIN_NAME]" at bounding box center [914, 382] width 208 height 12
copy div "[EMAIL_ADDRESS][DOMAIN_NAME]"
click at [137, 125] on icon "button" at bounding box center [136, 122] width 11 height 11
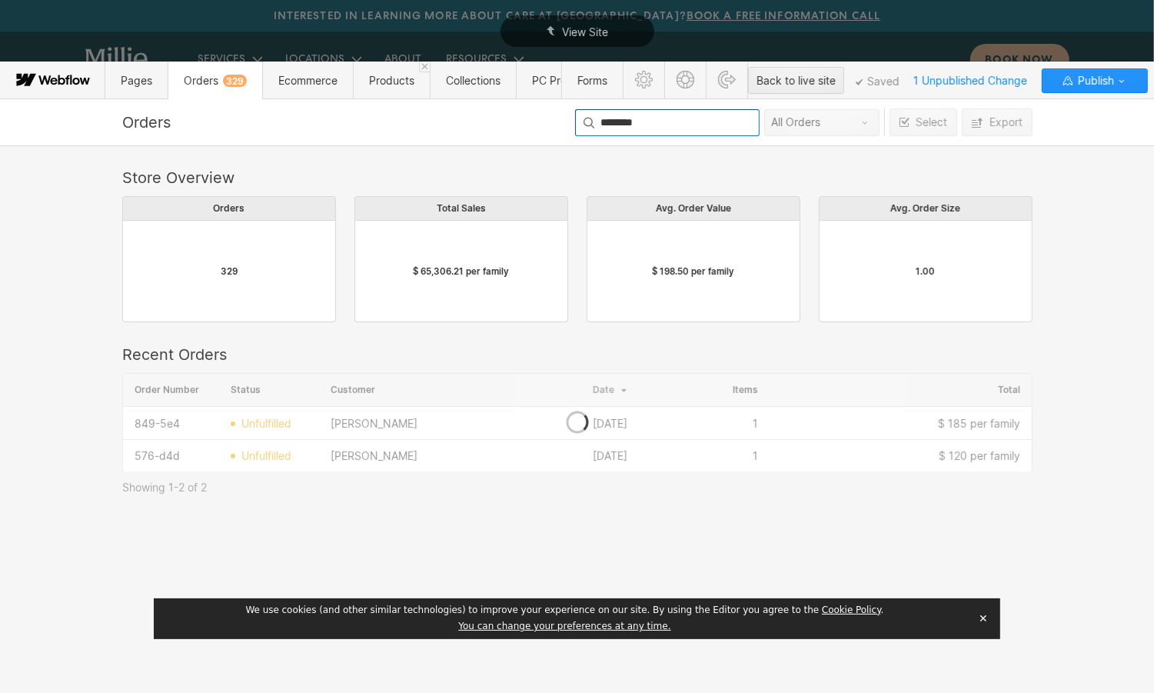
scroll to position [98, 910]
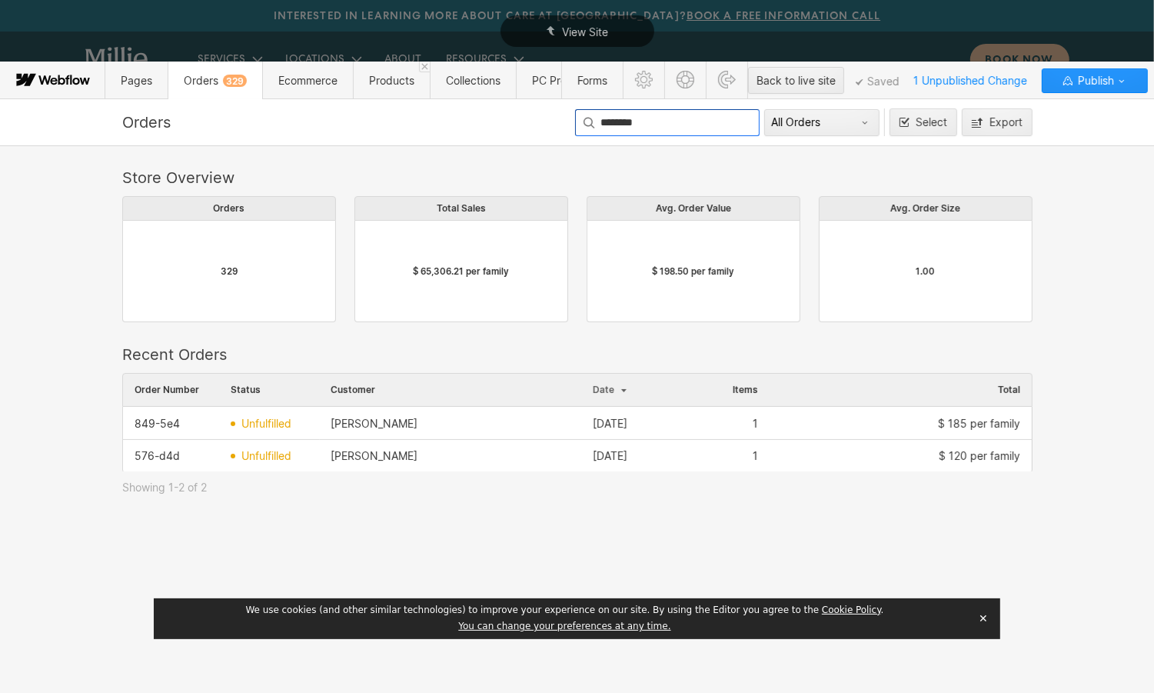
click at [649, 118] on input "********" at bounding box center [667, 122] width 185 height 27
drag, startPoint x: 664, startPoint y: 120, endPoint x: 504, endPoint y: 103, distance: 160.8
click at [504, 103] on div "Orders ******** All Orders Select Export Store Overview Orders 329 Total Sales …" at bounding box center [577, 395] width 1154 height 594
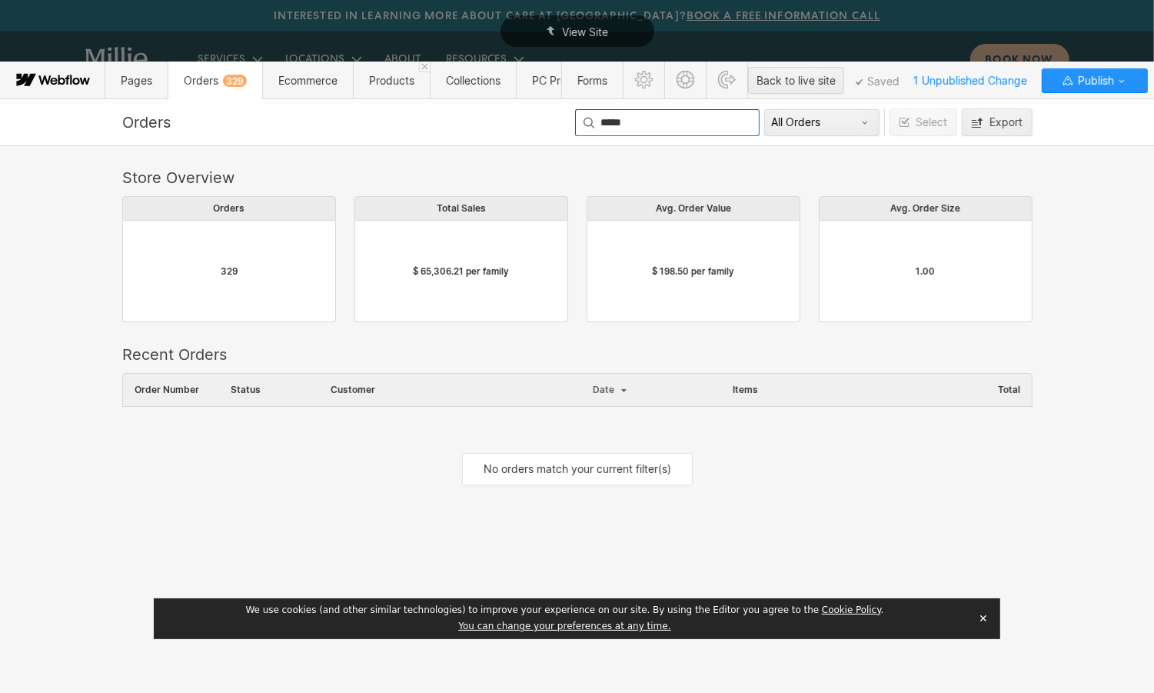
scroll to position [131, 910]
type input "**********"
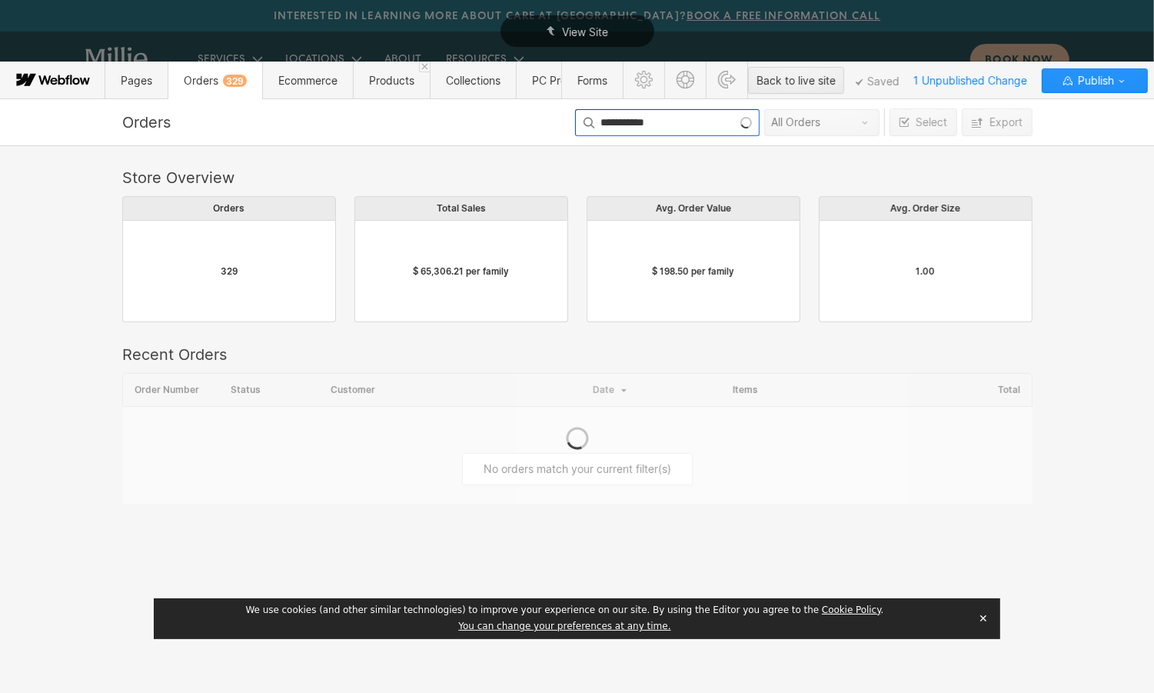
scroll to position [0, 1]
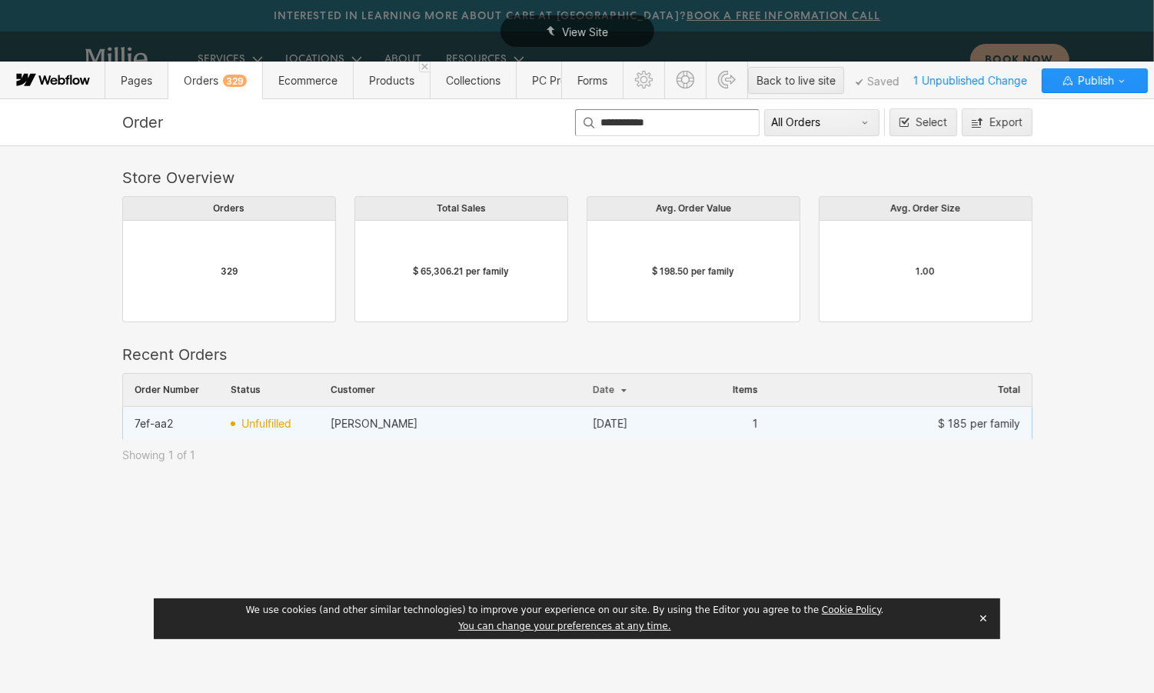
click at [383, 428] on div "[PERSON_NAME]" at bounding box center [374, 424] width 87 height 12
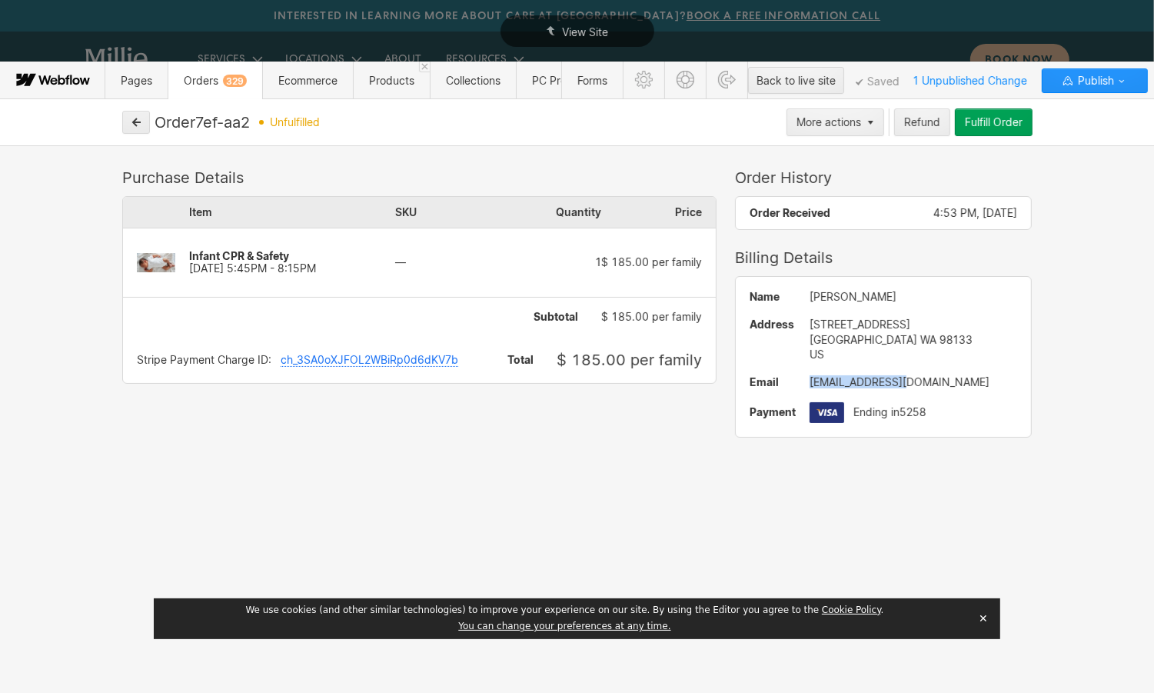
drag, startPoint x: 914, startPoint y: 381, endPoint x: 808, endPoint y: 381, distance: 106.1
click at [808, 381] on div "Name [PERSON_NAME] Address [STREET_ADDRESS] Email [EMAIL_ADDRESS][DOMAIN_NAME] …" at bounding box center [884, 357] width 296 height 160
copy div "[EMAIL_ADDRESS][DOMAIN_NAME]"
